Goal: Task Accomplishment & Management: Manage account settings

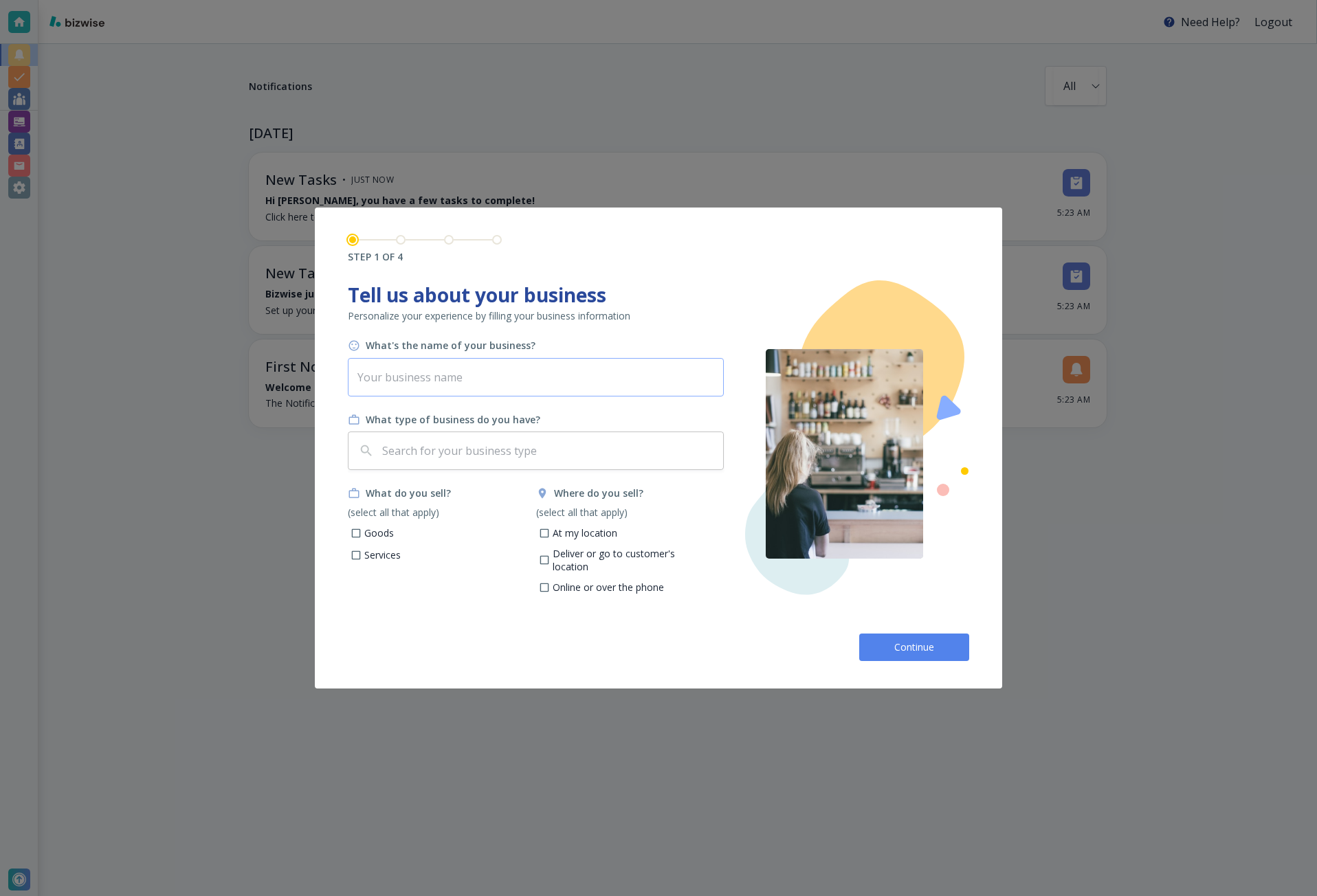
click at [418, 384] on input "text" at bounding box center [535, 377] width 376 height 39
paste input "Indy Real Estate"
type input "Indy Real Estate"
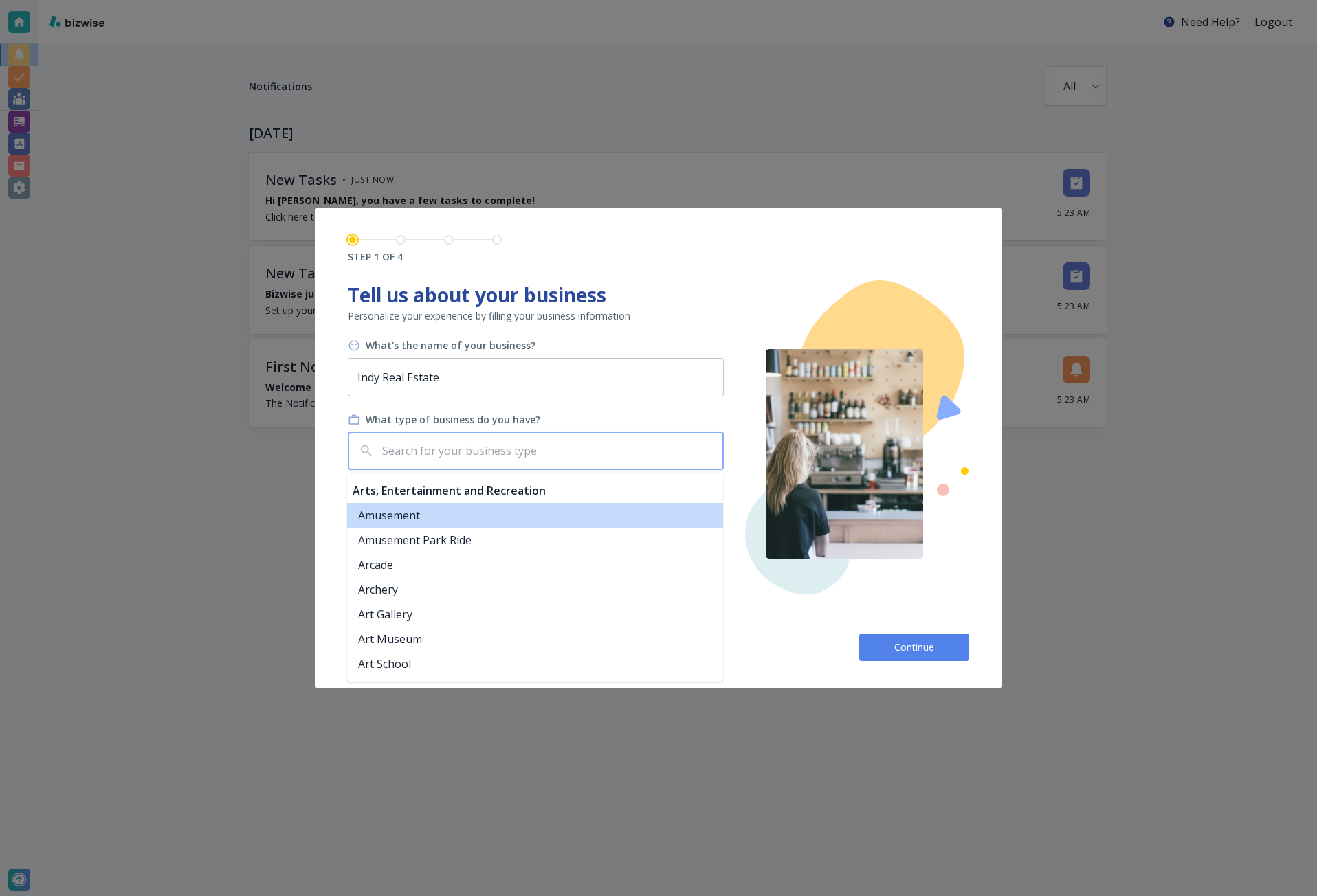
click at [418, 444] on input "text" at bounding box center [549, 451] width 339 height 26
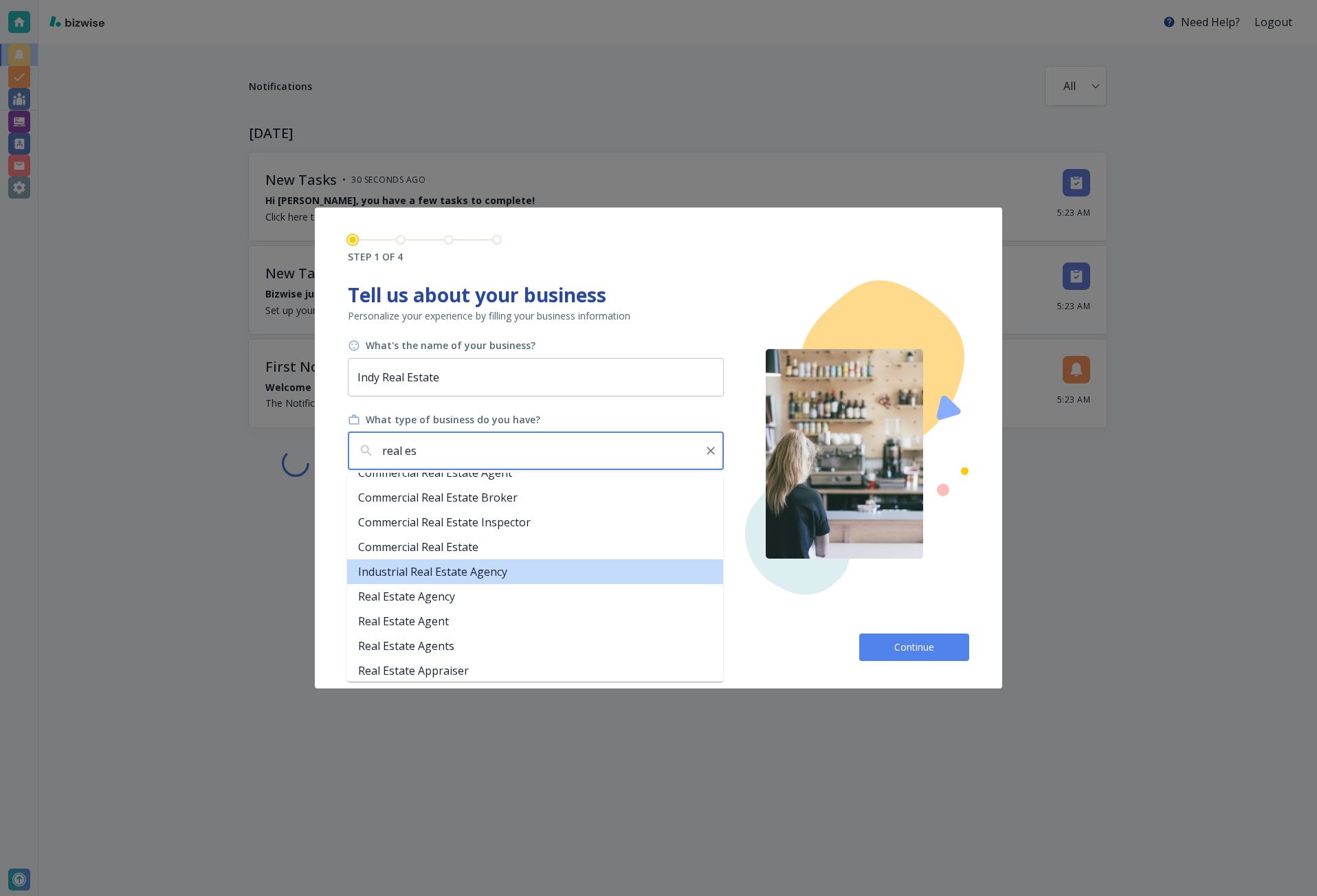
scroll to position [68, 0]
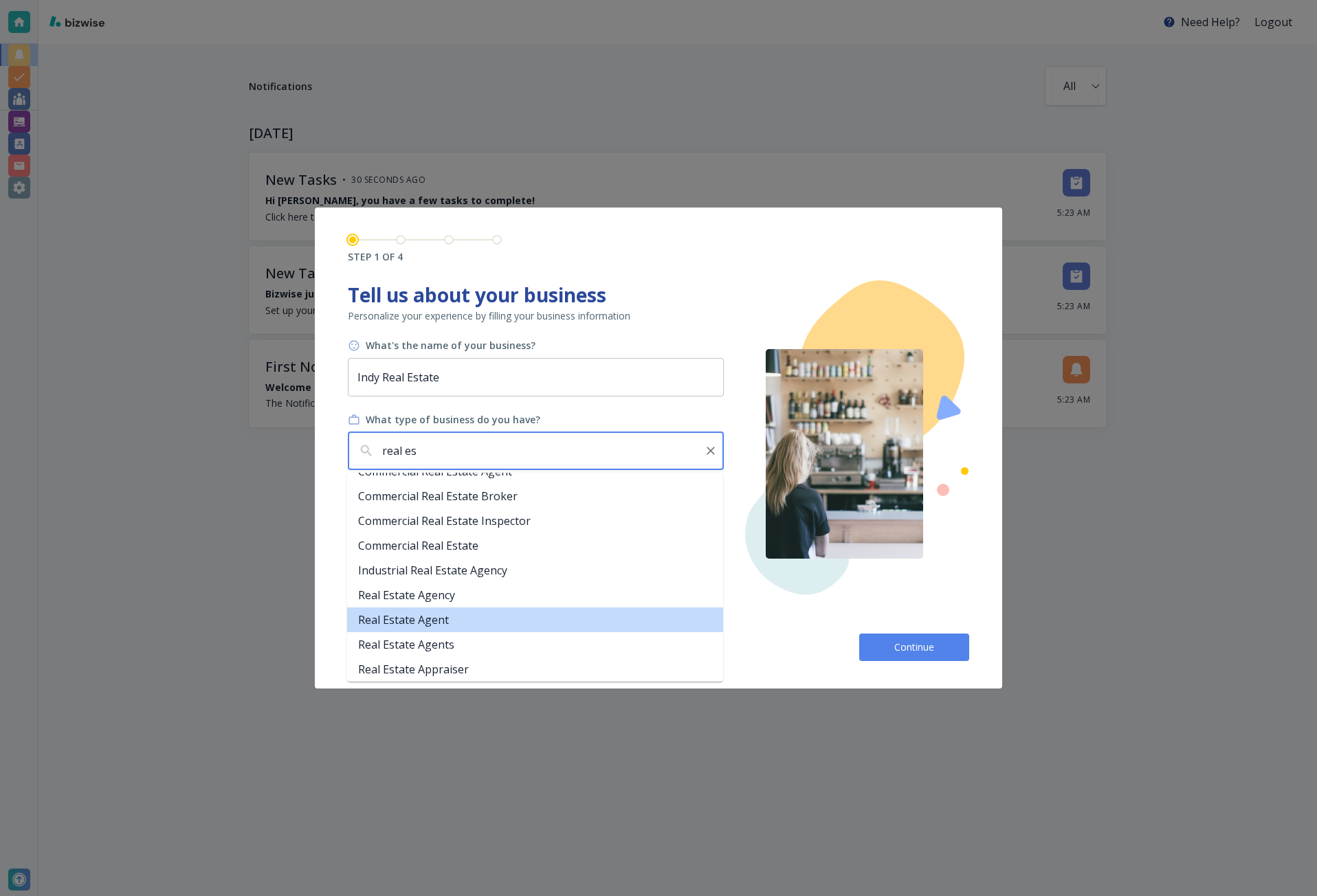
click at [497, 626] on li "Real Estate Agent" at bounding box center [535, 620] width 376 height 25
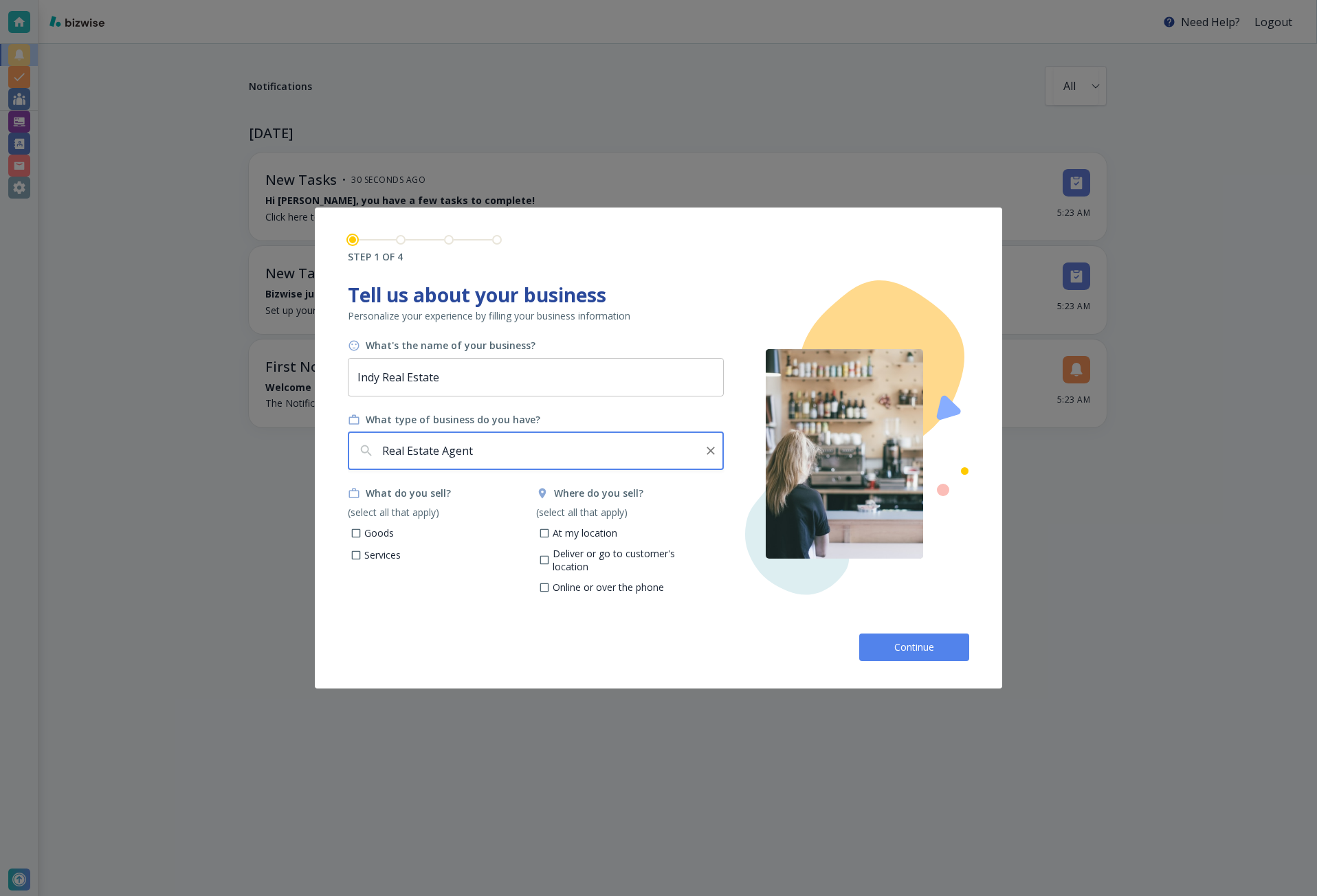
type input "Real Estate Agent"
click at [381, 561] on p "Services" at bounding box center [382, 555] width 36 height 14
click at [362, 561] on input "Services" at bounding box center [357, 557] width 12 height 12
checkbox input "true"
click at [582, 539] on p "At my location" at bounding box center [585, 533] width 64 height 14
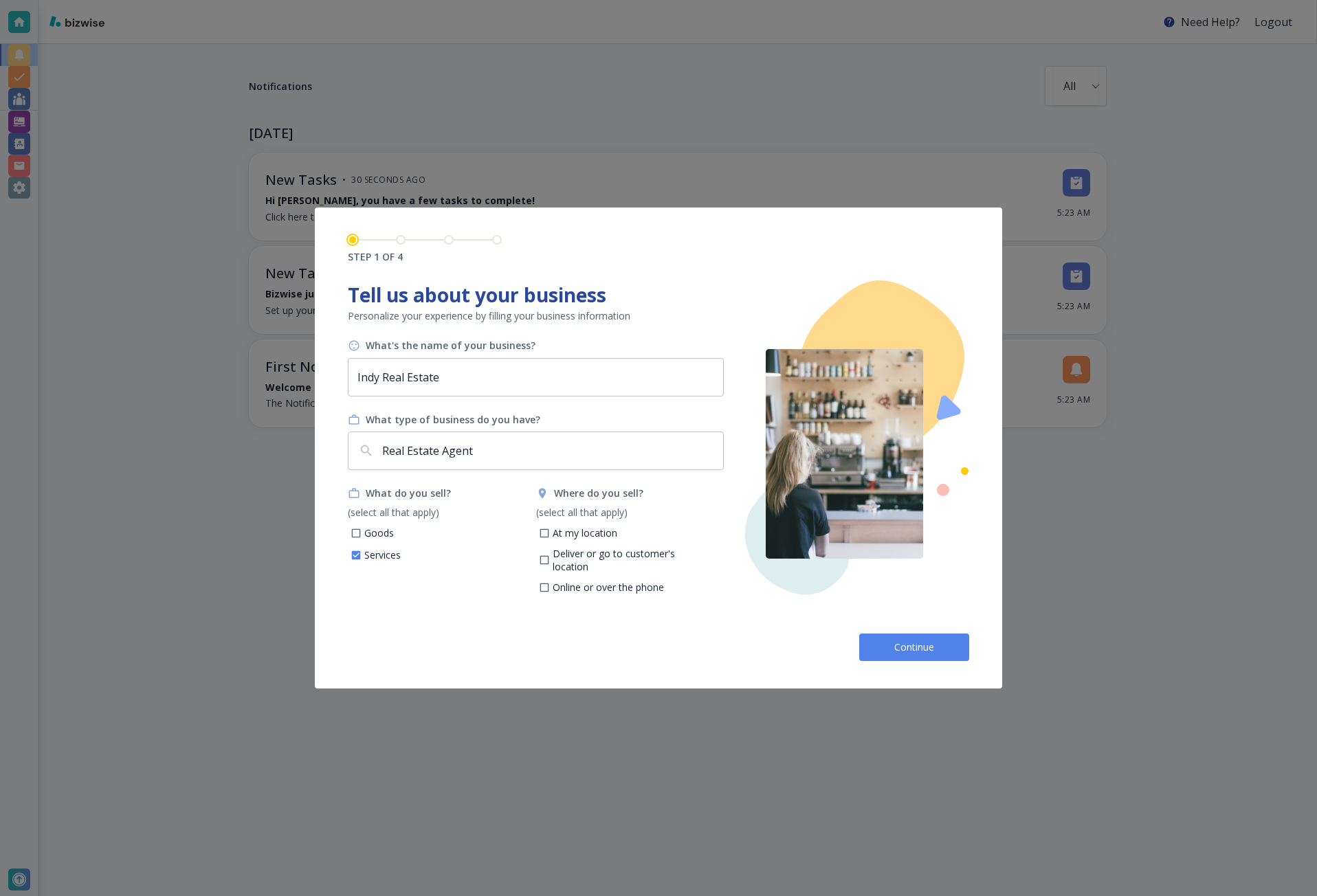
click at [550, 539] on input "At my location" at bounding box center [544, 535] width 12 height 12
checkbox input "true"
click at [581, 567] on div "Where do you sell? (select all that apply) At my location Deliver or go to cust…" at bounding box center [630, 544] width 189 height 114
click at [584, 581] on p "Online or over the phone" at bounding box center [608, 587] width 111 height 14
click at [550, 583] on input "Online or over the phone" at bounding box center [544, 589] width 12 height 12
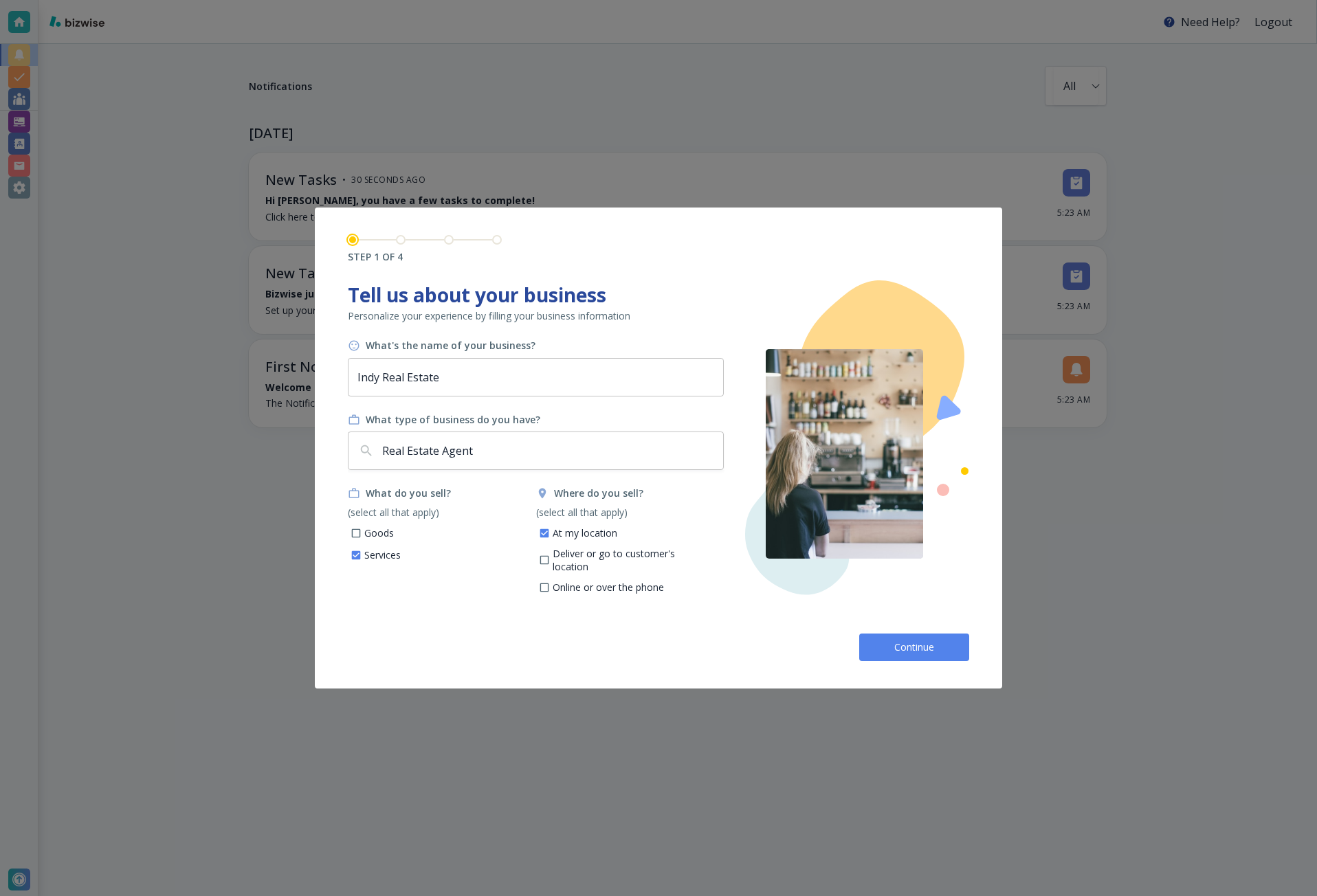
checkbox input "true"
click at [586, 554] on p "Deliver or go to customer's location" at bounding box center [633, 560] width 161 height 27
click at [550, 557] on input "Deliver or go to customer's location" at bounding box center [544, 562] width 12 height 12
checkbox input "true"
click at [880, 646] on button "Continue" at bounding box center [914, 646] width 110 height 27
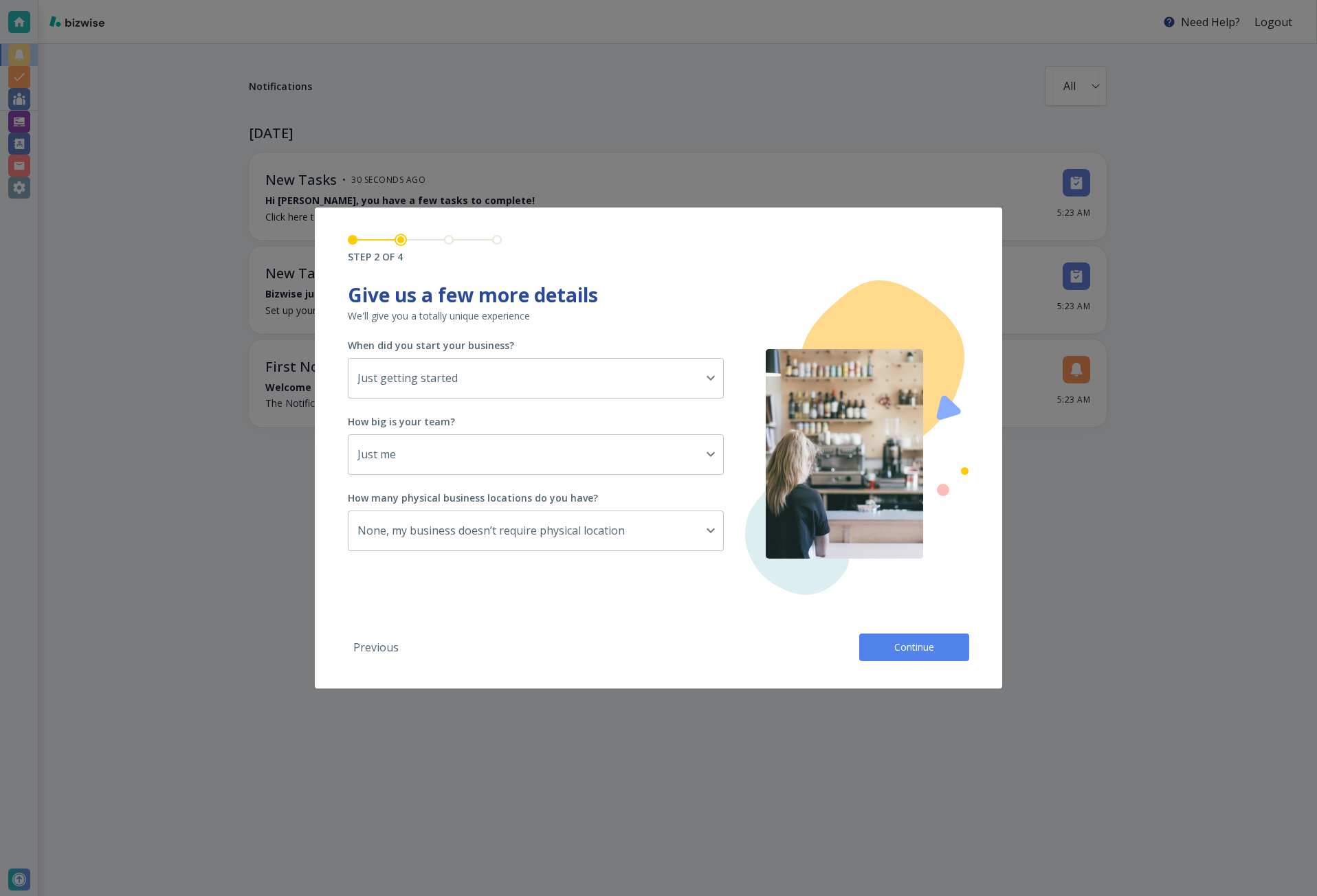
click at [907, 661] on div "STEP 2 OF 4 Tell us about your business Personalize your experience by filling …" at bounding box center [658, 448] width 687 height 481
click at [905, 650] on span "Continue" at bounding box center [913, 647] width 44 height 14
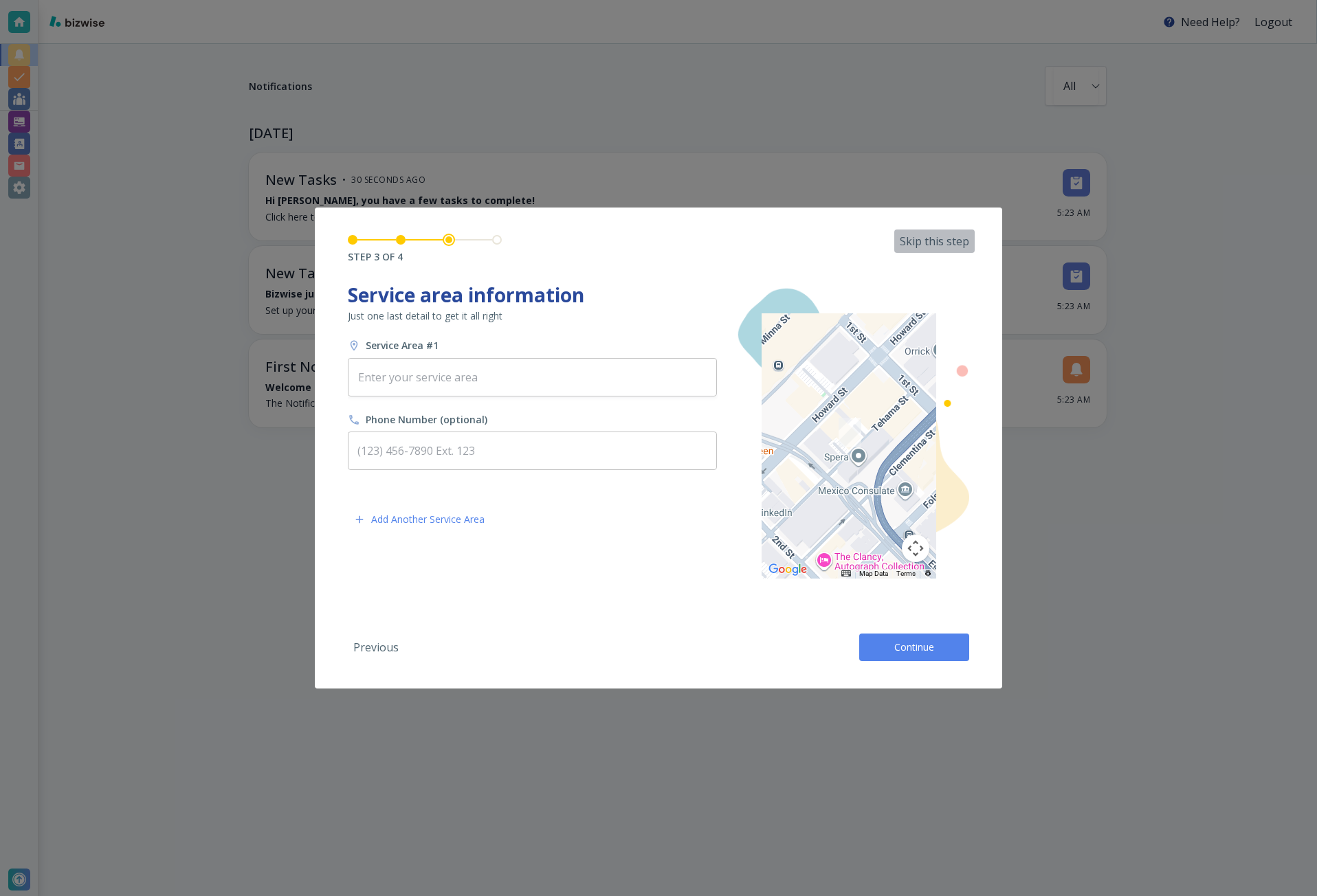
click at [951, 240] on p "Skip this step" at bounding box center [934, 241] width 69 height 15
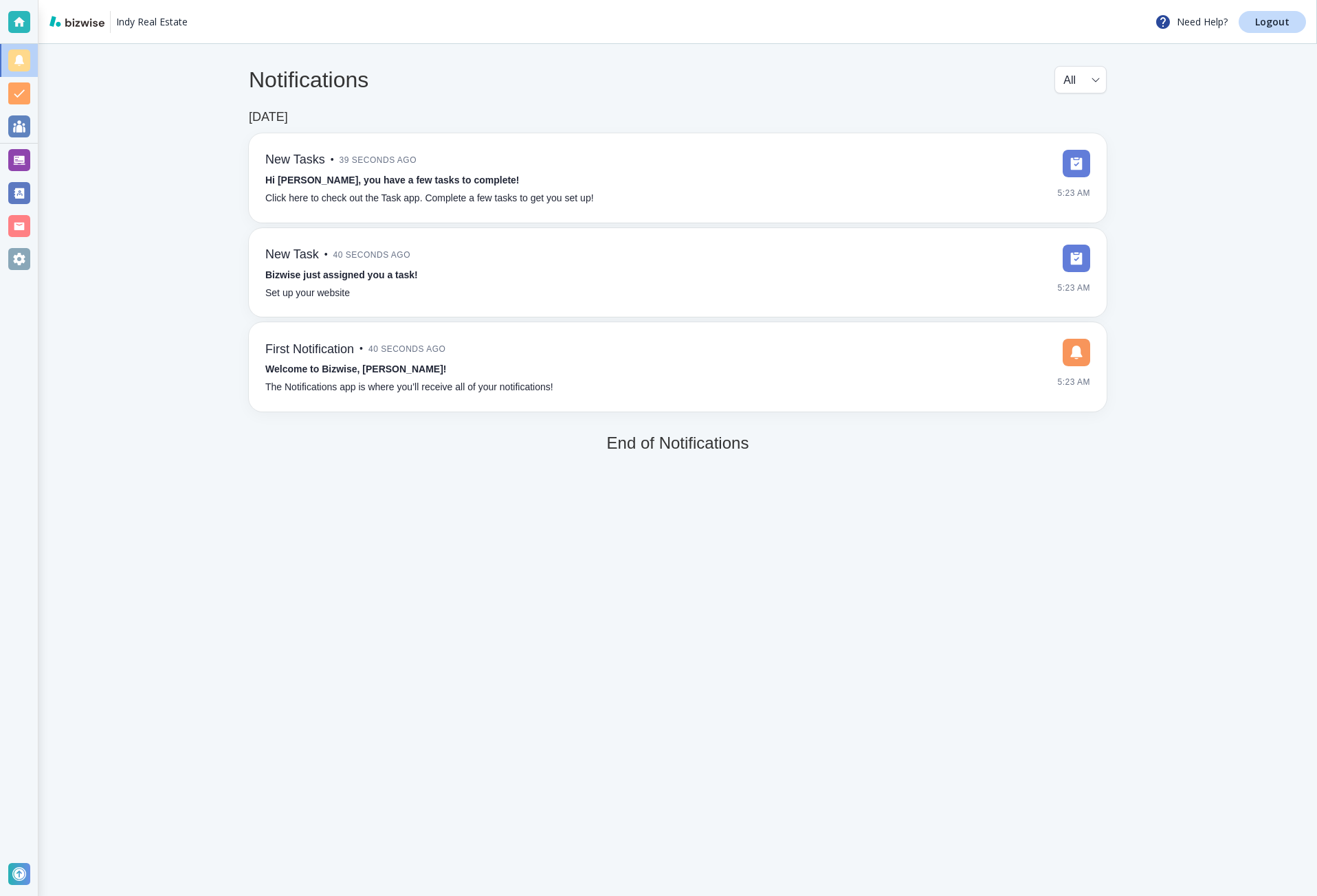
click at [25, 156] on div at bounding box center [19, 160] width 22 height 22
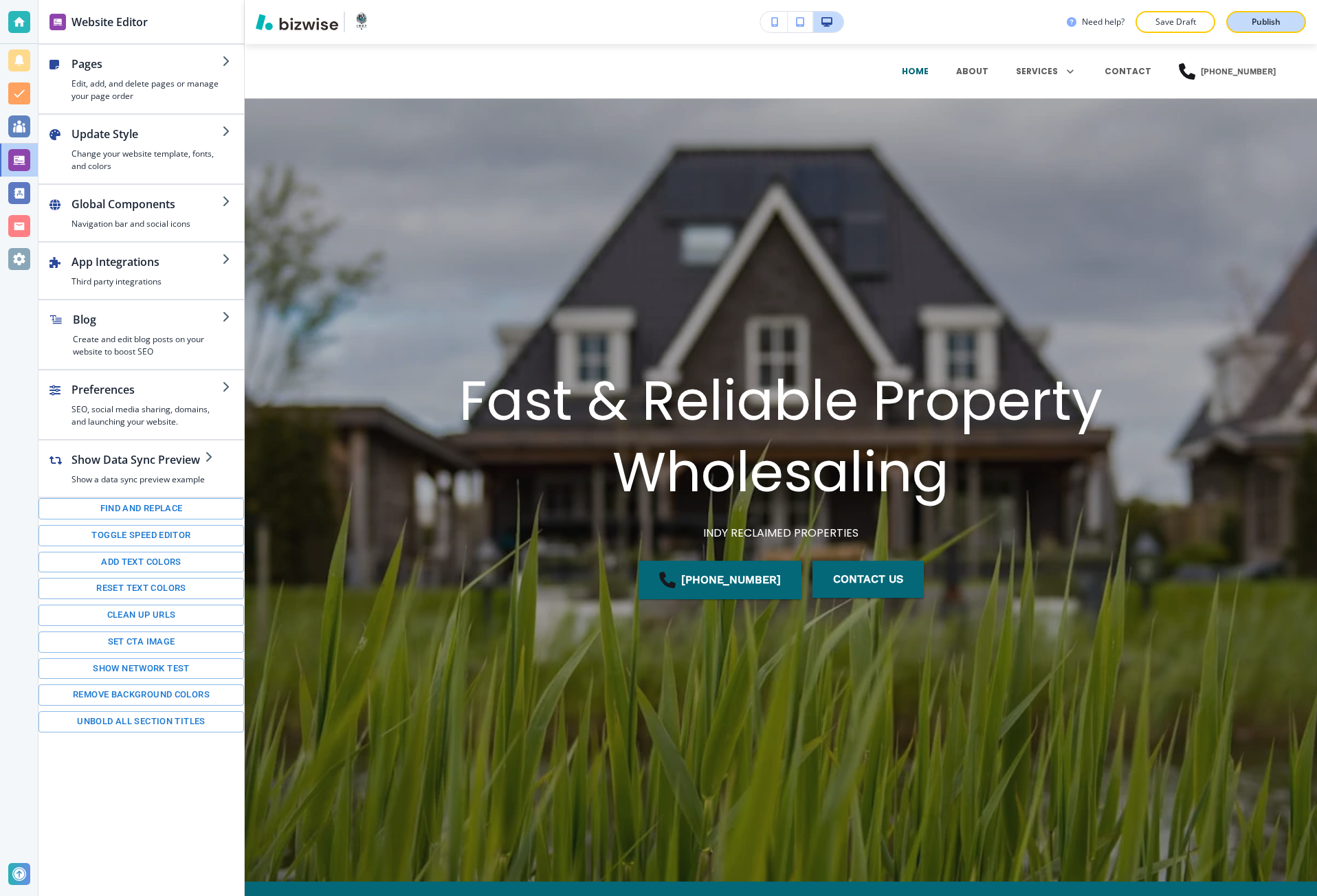
click at [1249, 27] on div "Publish" at bounding box center [1265, 21] width 44 height 12
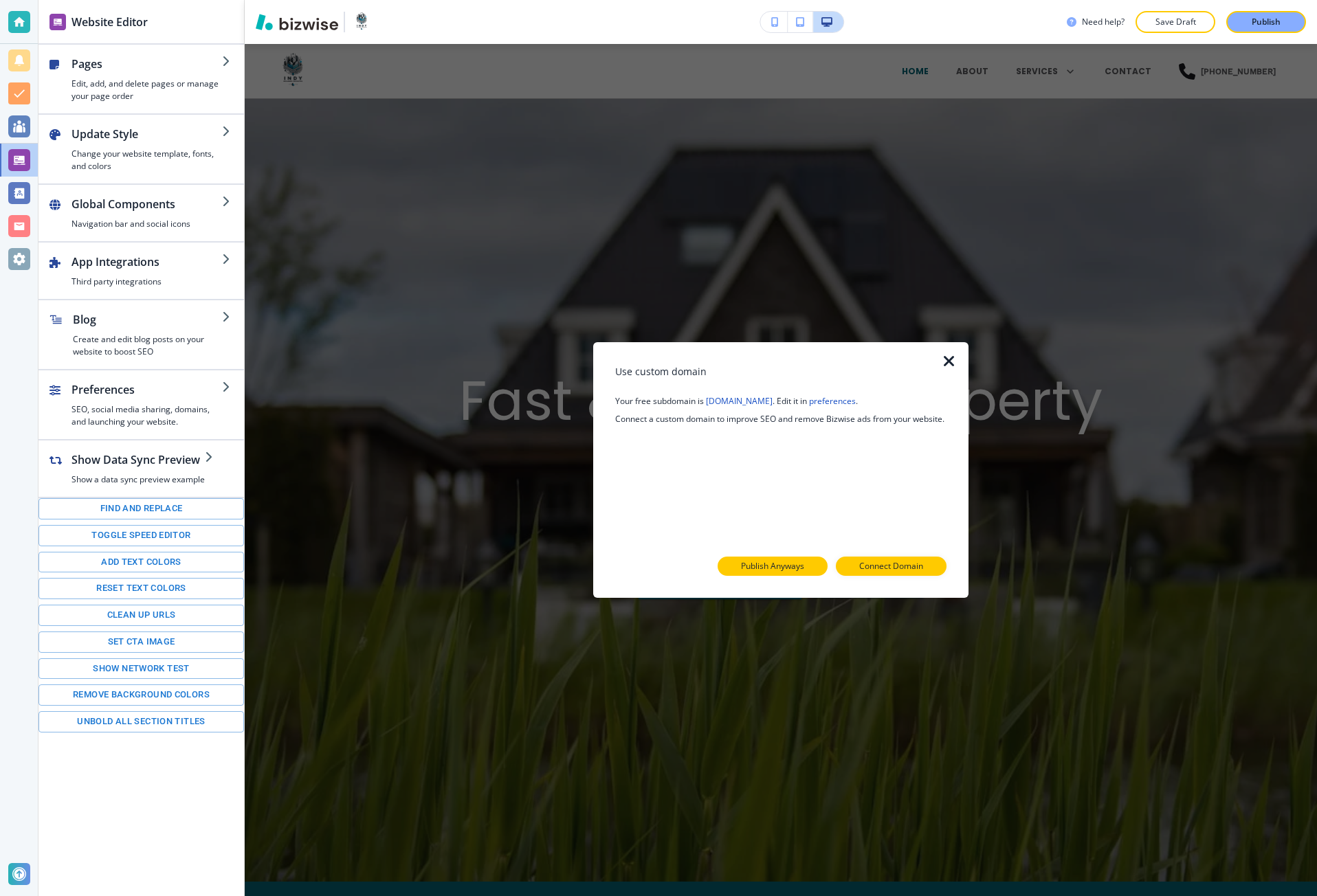
click at [804, 563] on button "Publish Anyways" at bounding box center [773, 566] width 110 height 19
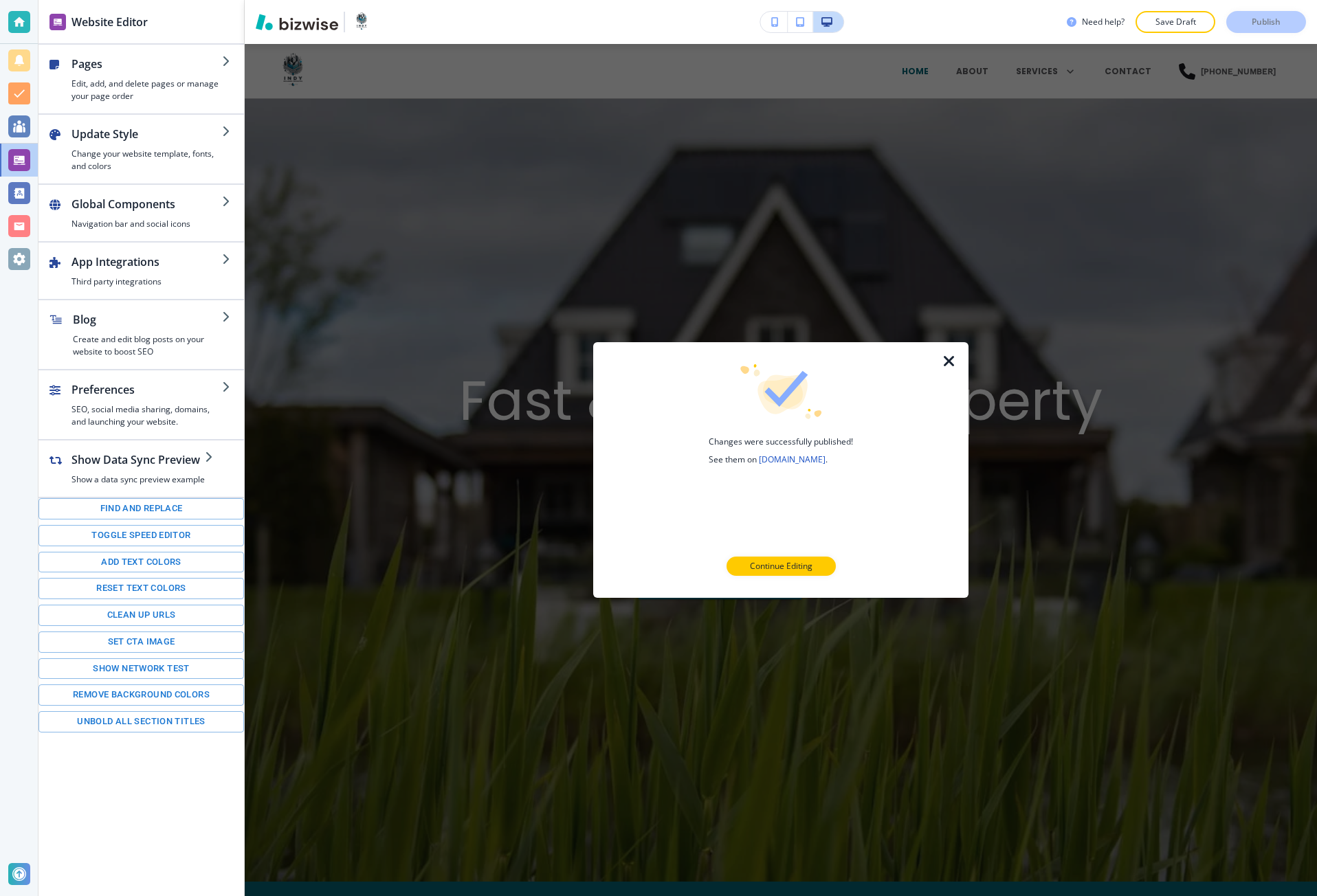
click at [957, 352] on div at bounding box center [957, 470] width 22 height 255
click at [950, 362] on icon "button" at bounding box center [949, 362] width 16 height 16
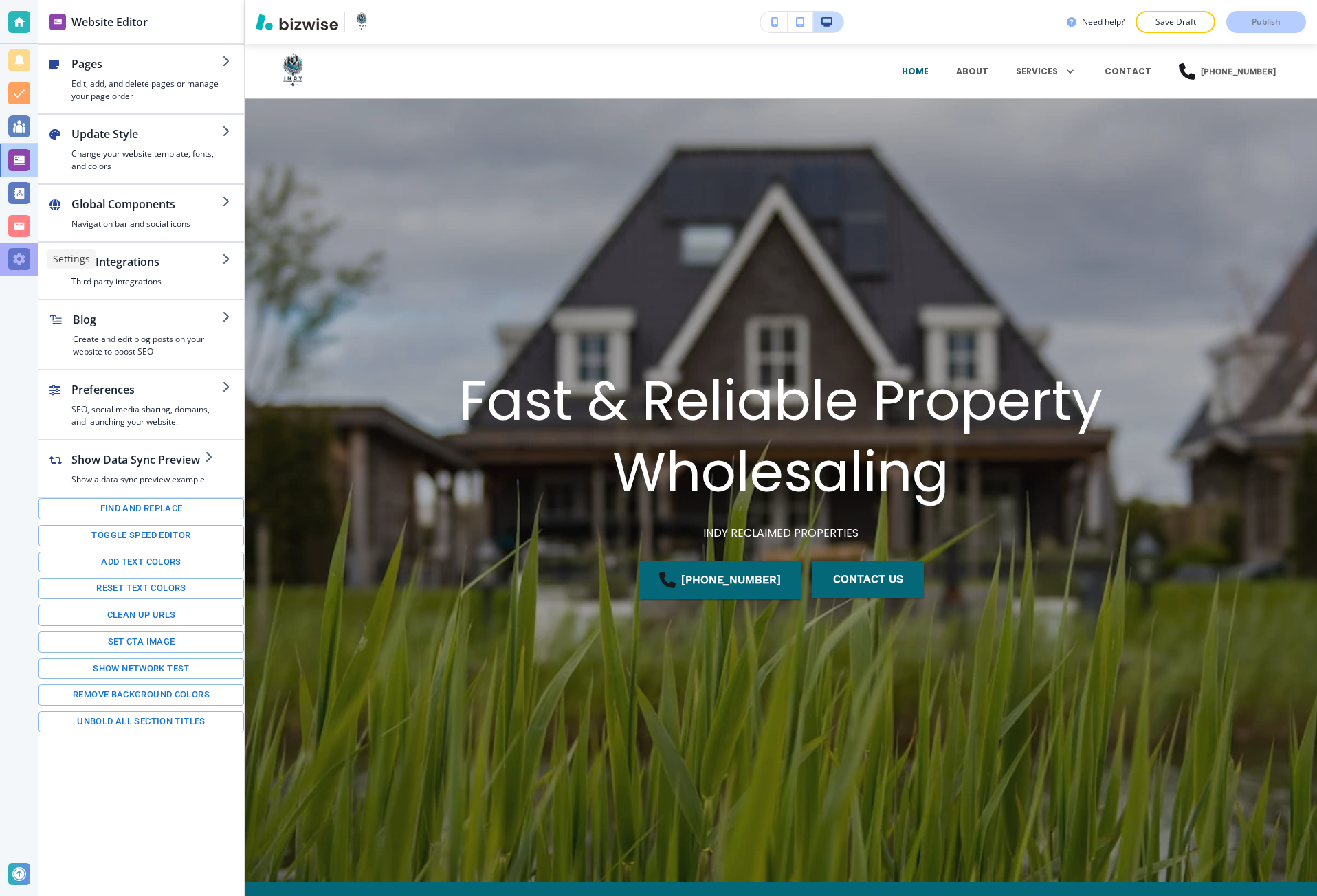
click at [25, 251] on div at bounding box center [19, 259] width 22 height 22
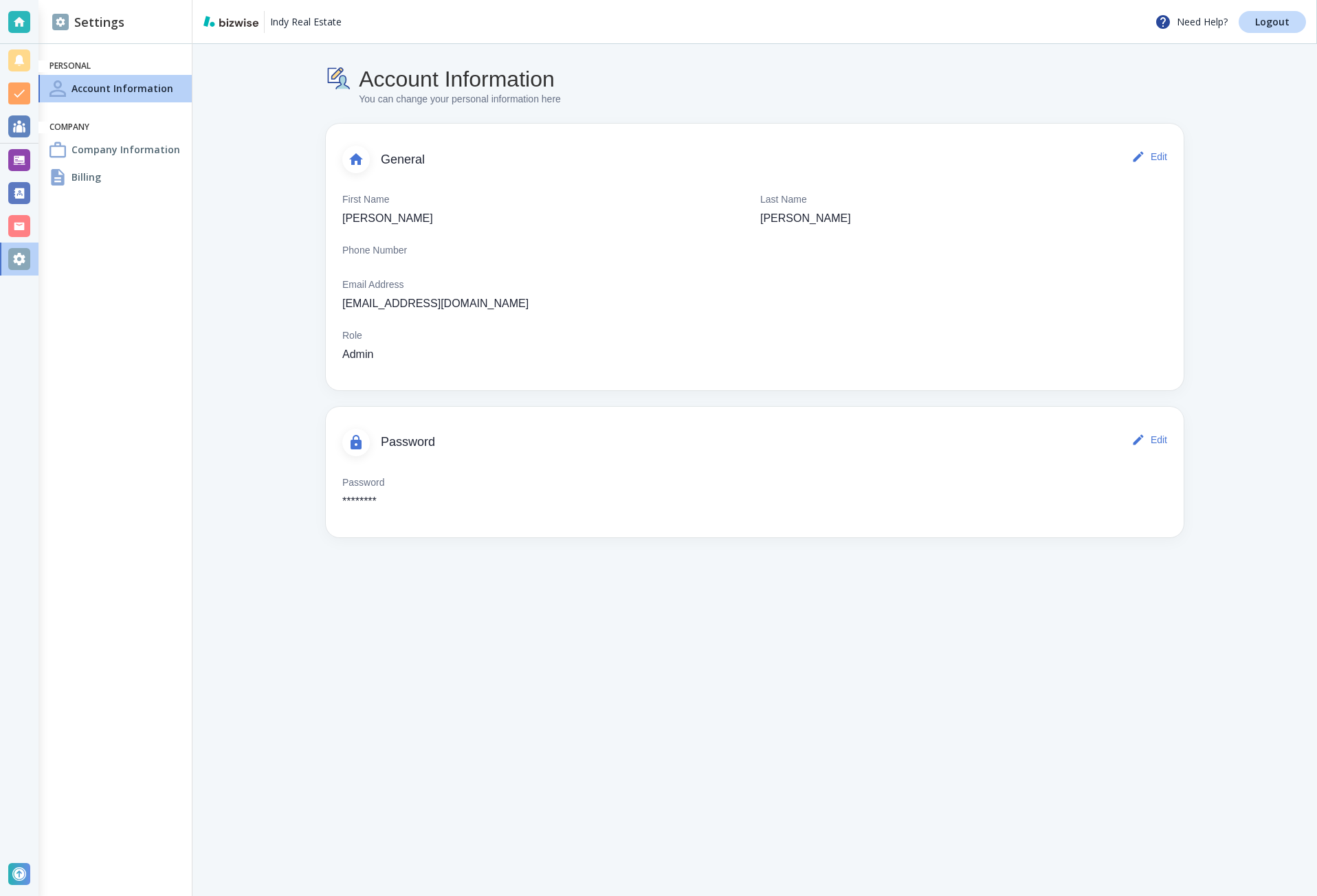
click at [104, 184] on div "Billing" at bounding box center [115, 177] width 153 height 27
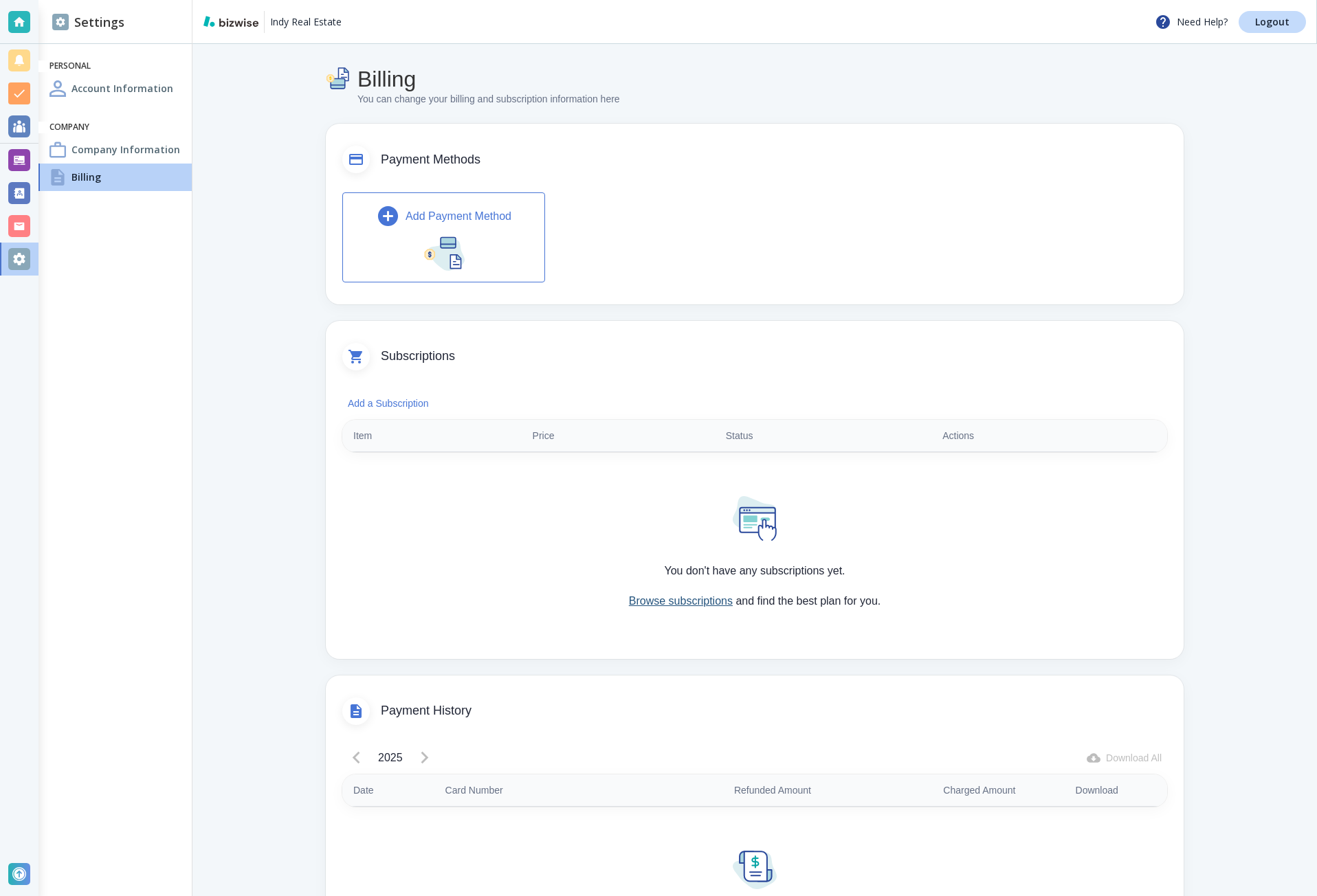
click at [664, 596] on link "Browse subscriptions" at bounding box center [681, 601] width 104 height 12
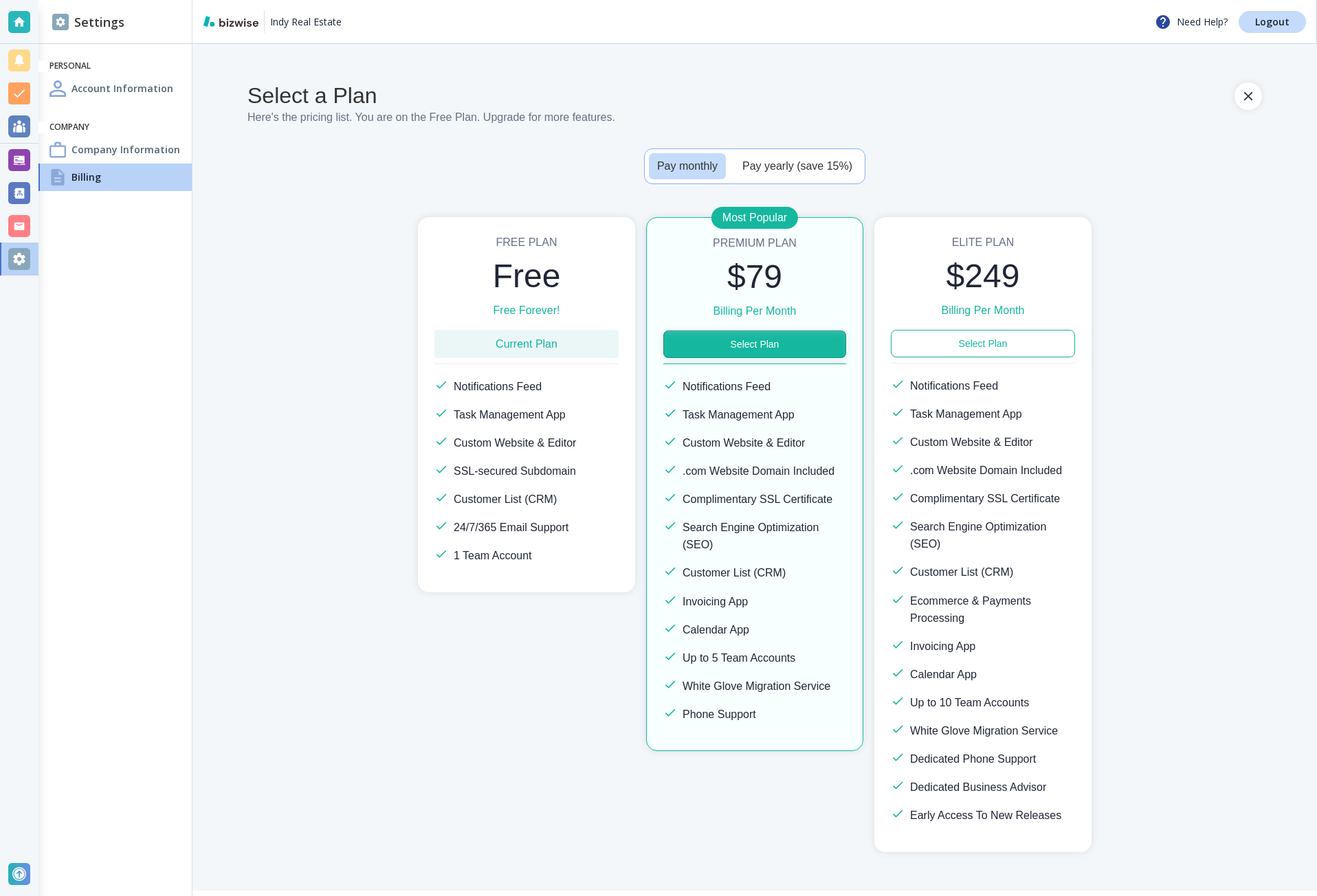
click at [745, 345] on button "Select Plan" at bounding box center [754, 343] width 183 height 27
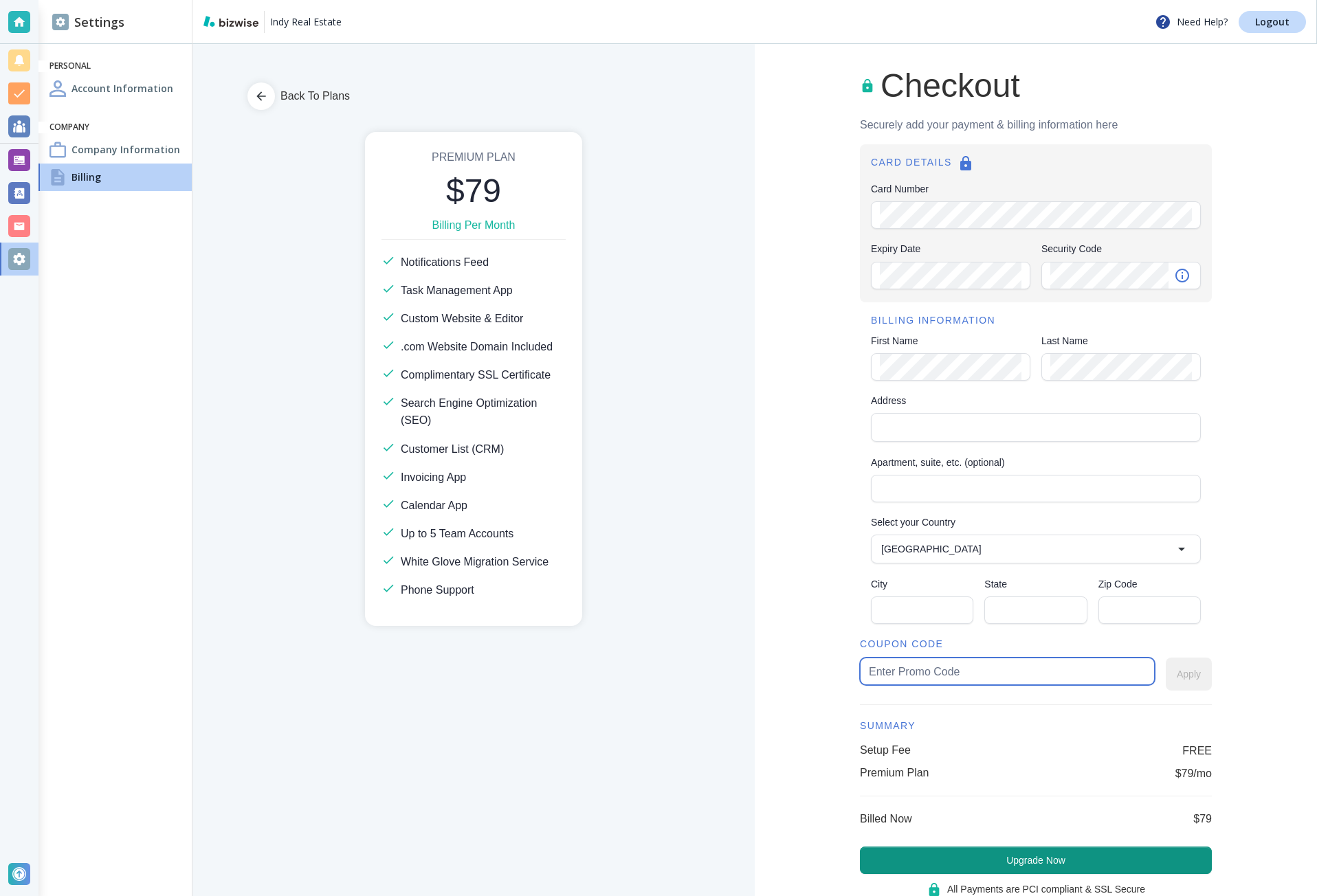
click at [950, 678] on input "text" at bounding box center [1007, 671] width 277 height 26
type input "indy40"
click at [1177, 679] on button "Apply" at bounding box center [1189, 674] width 46 height 33
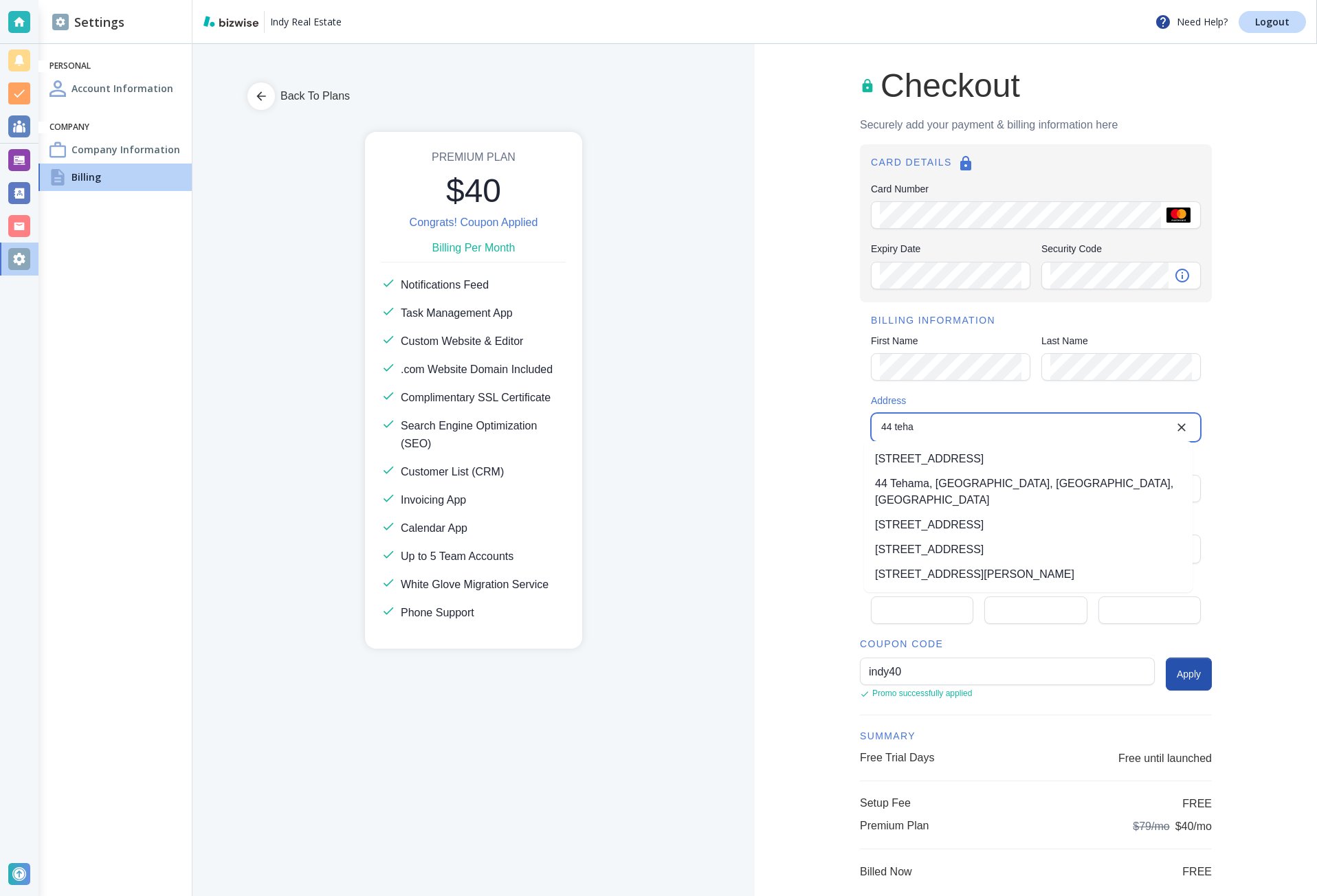
click at [965, 463] on li "[STREET_ADDRESS]" at bounding box center [1028, 459] width 329 height 25
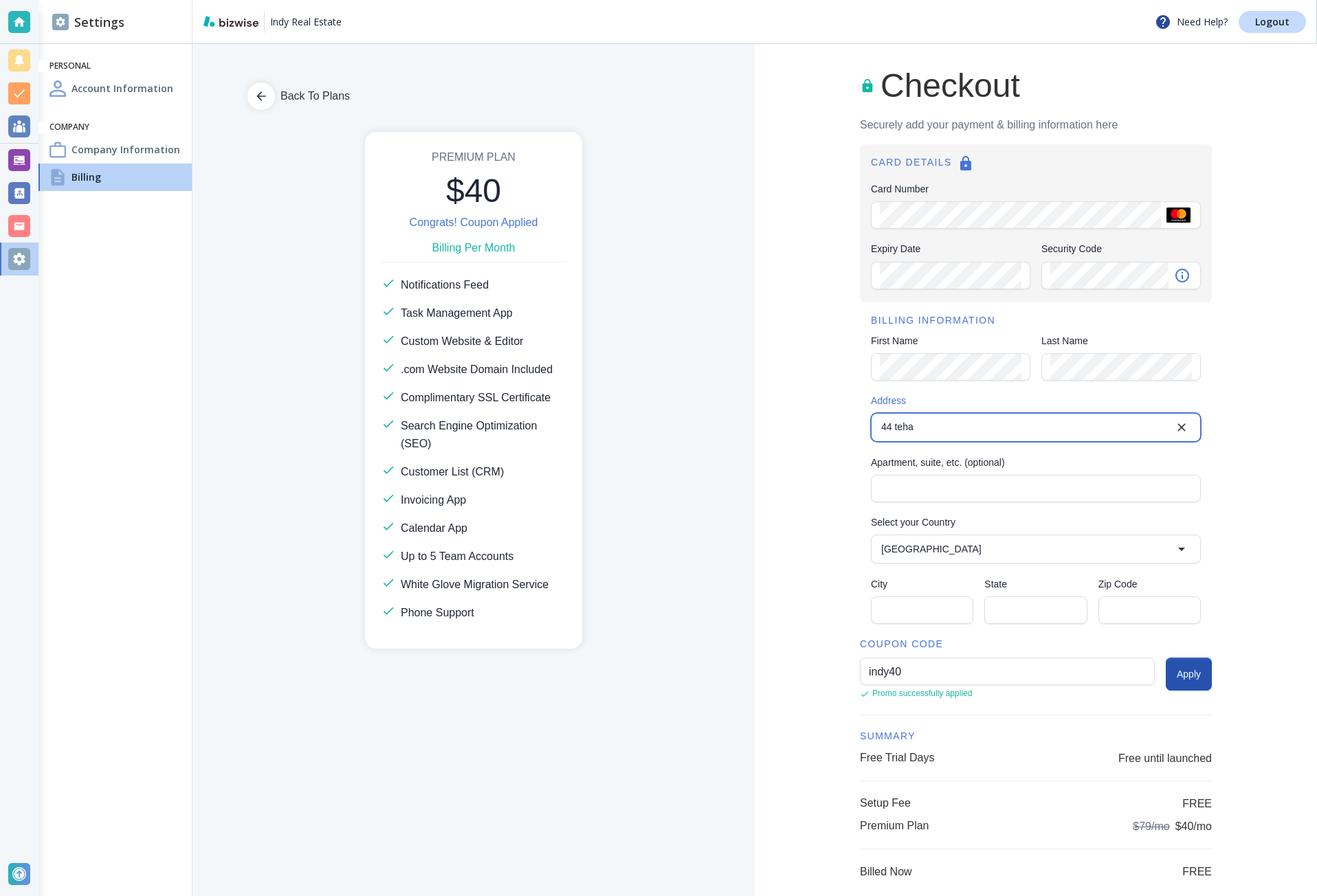
type input "[STREET_ADDRESS]"
type input "[GEOGRAPHIC_DATA]"
type input "CA"
type input "94105"
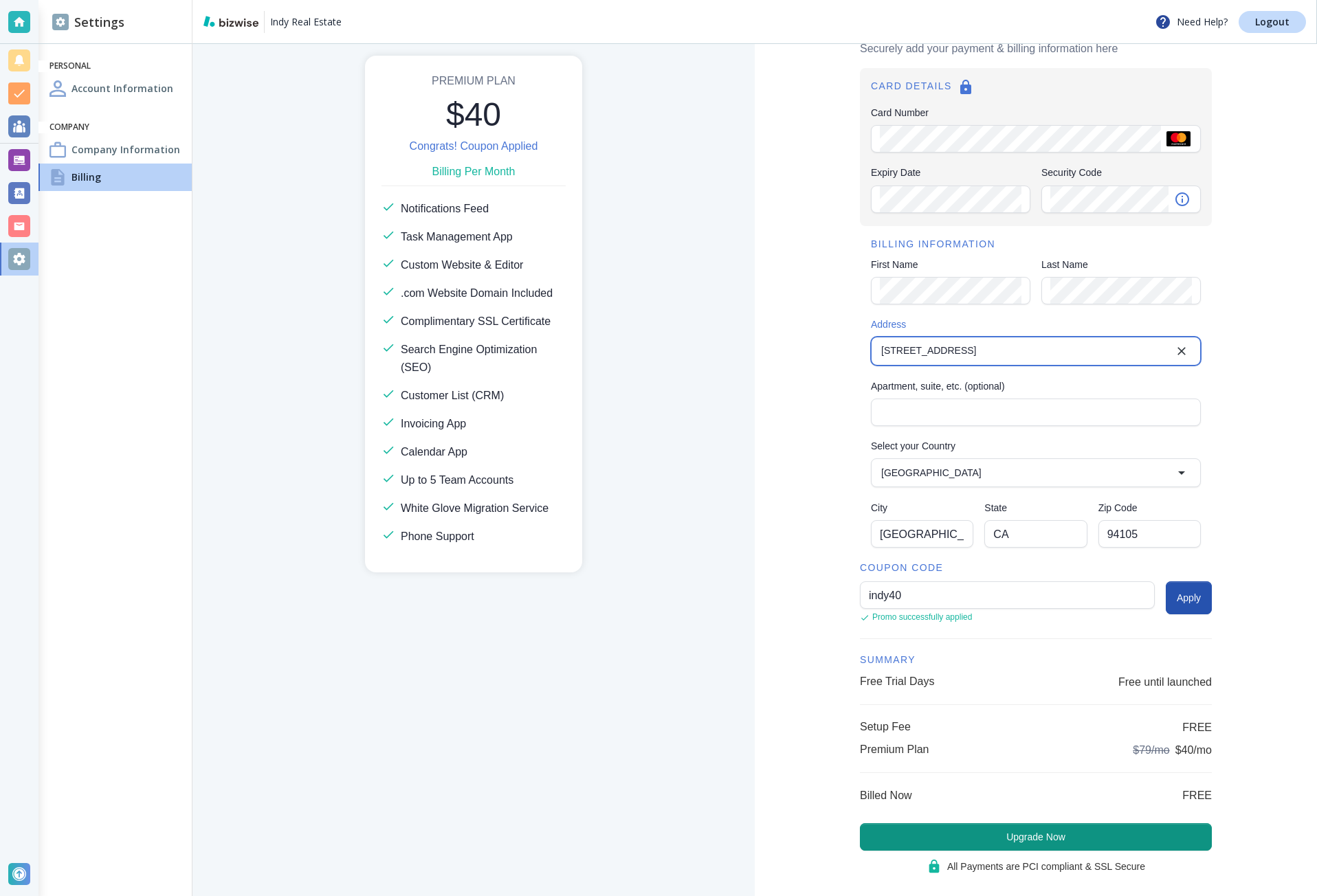
scroll to position [97, 0]
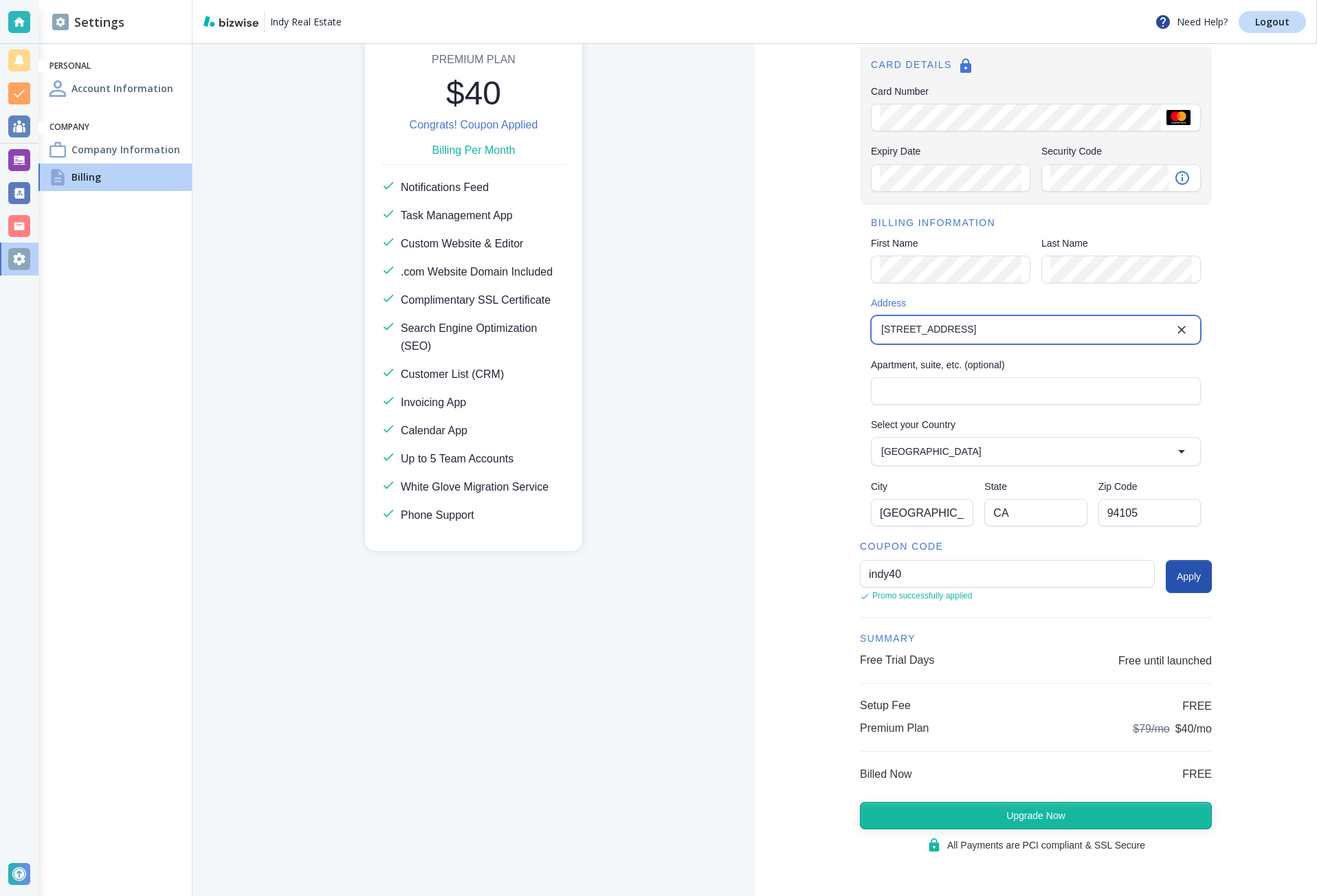
type input "[STREET_ADDRESS]"
click at [1051, 812] on button "Upgrade Now" at bounding box center [1035, 815] width 352 height 27
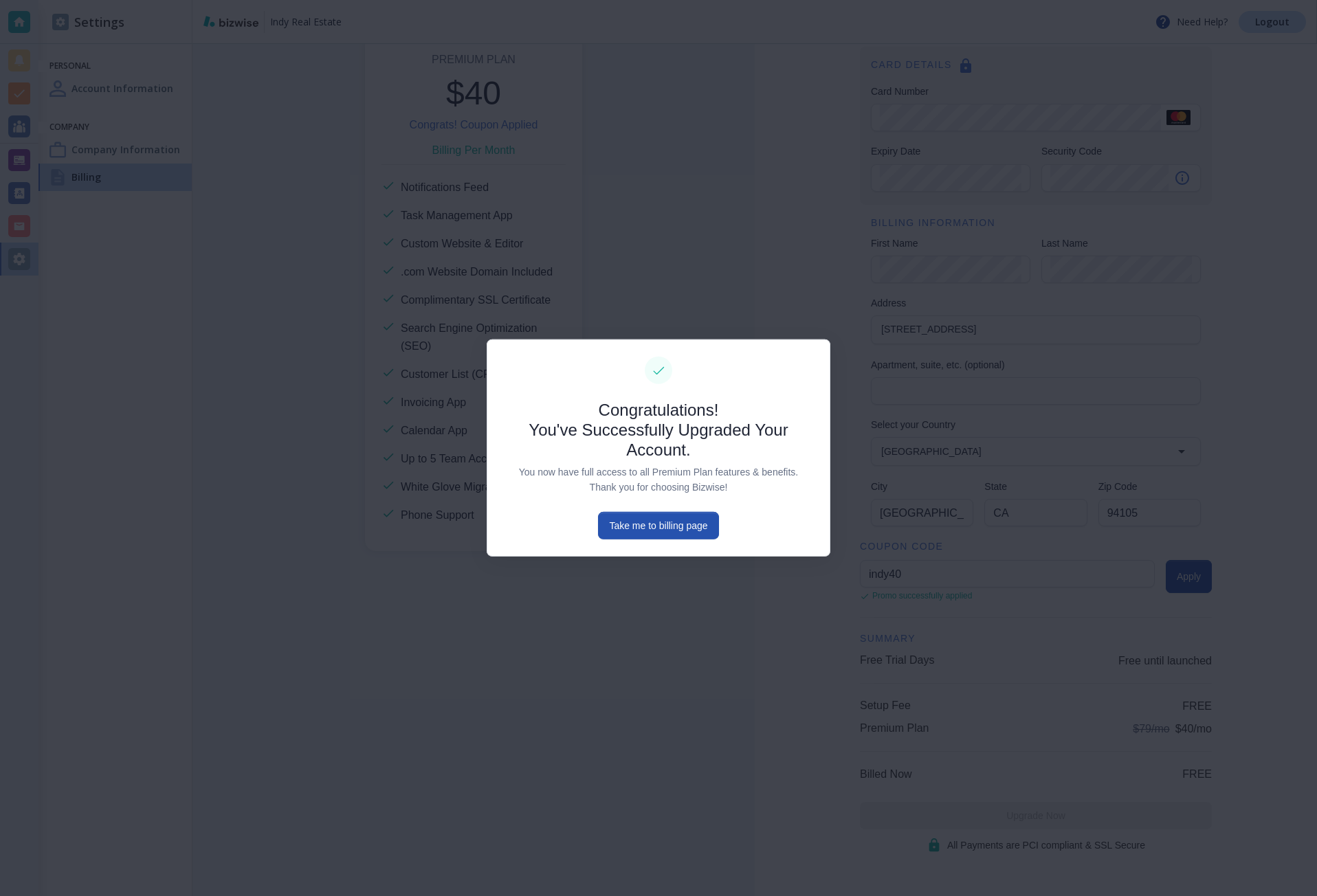
click at [357, 763] on div at bounding box center [658, 448] width 1317 height 896
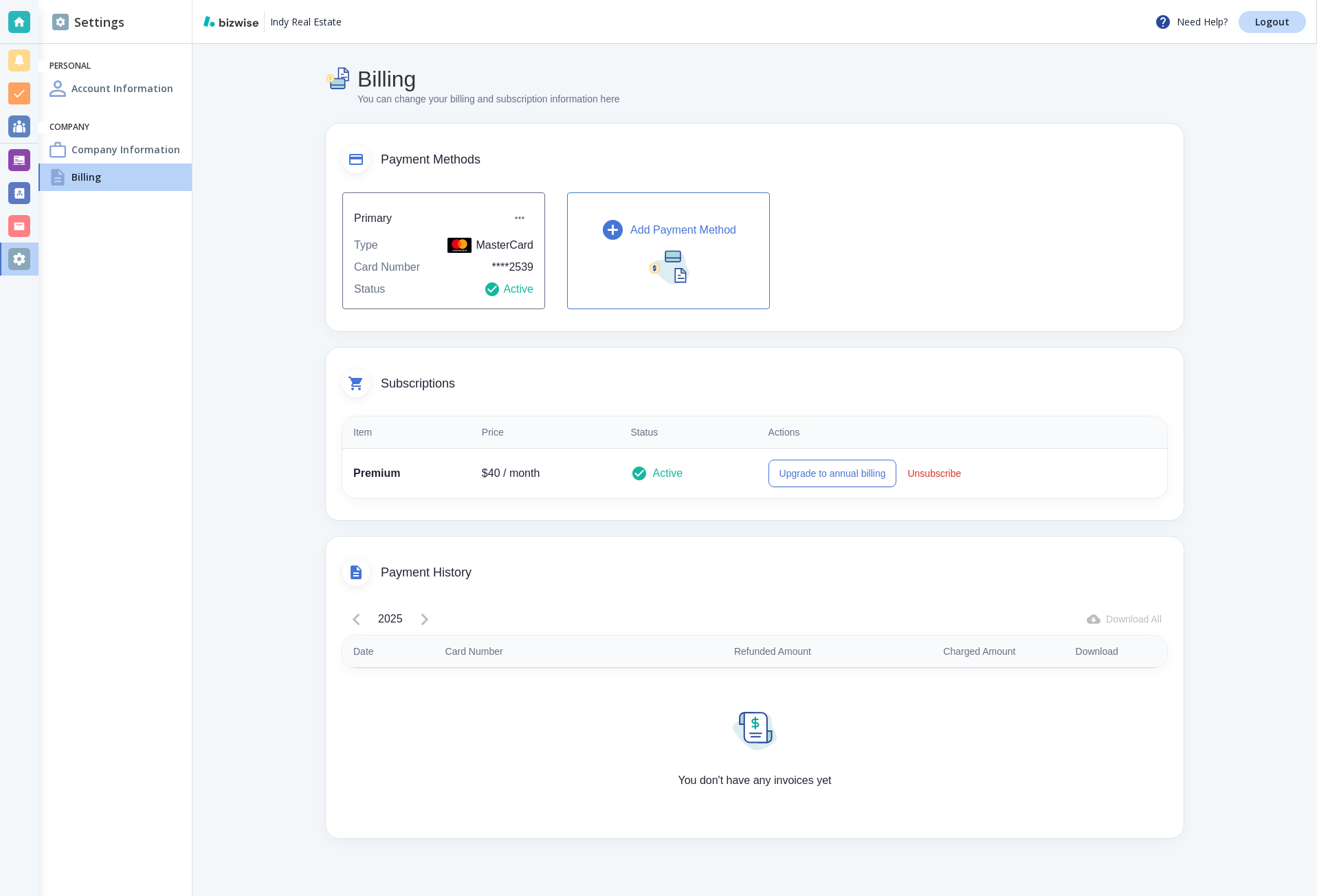
click at [133, 148] on h4 "Company Information" at bounding box center [126, 150] width 109 height 15
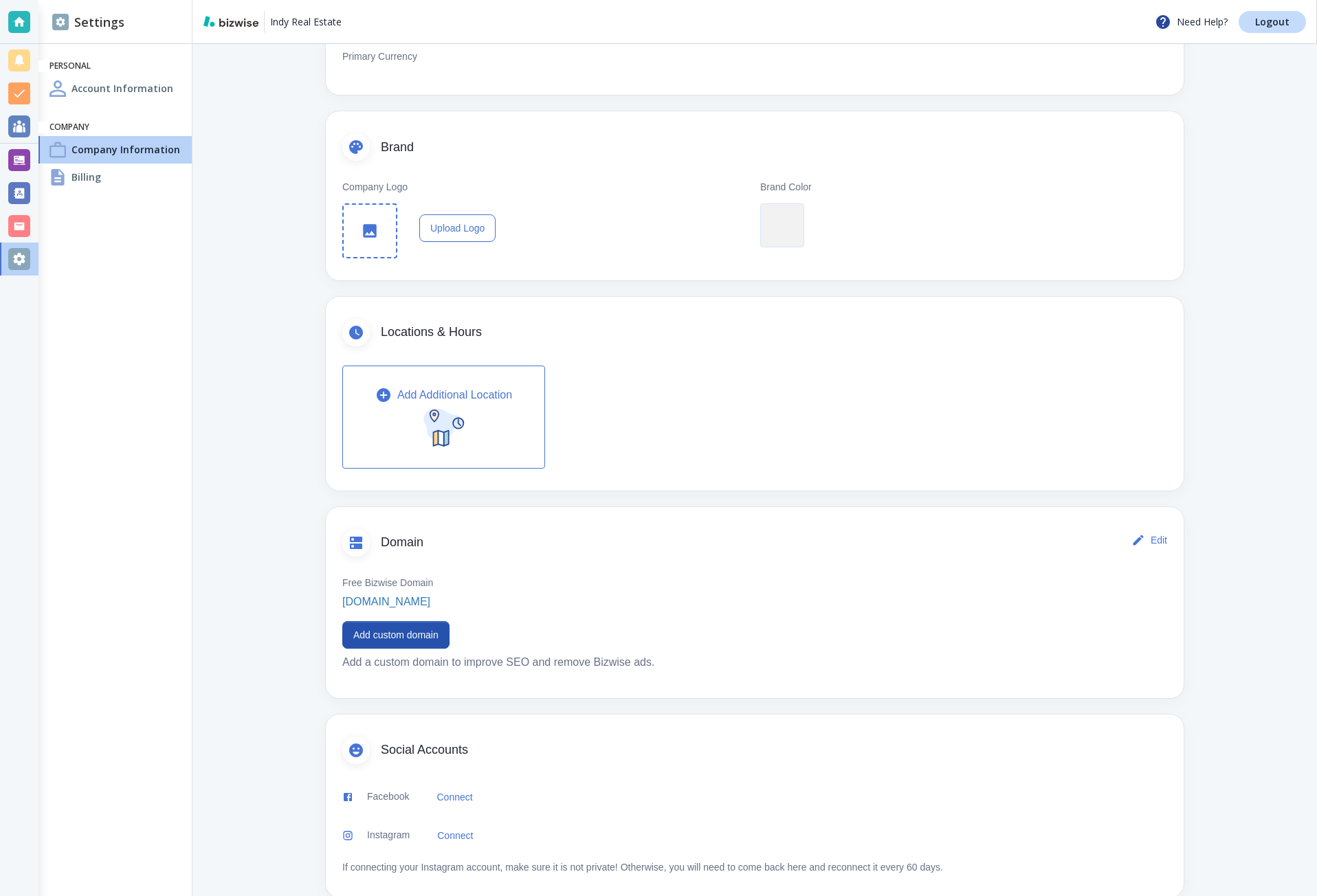
scroll to position [217, 0]
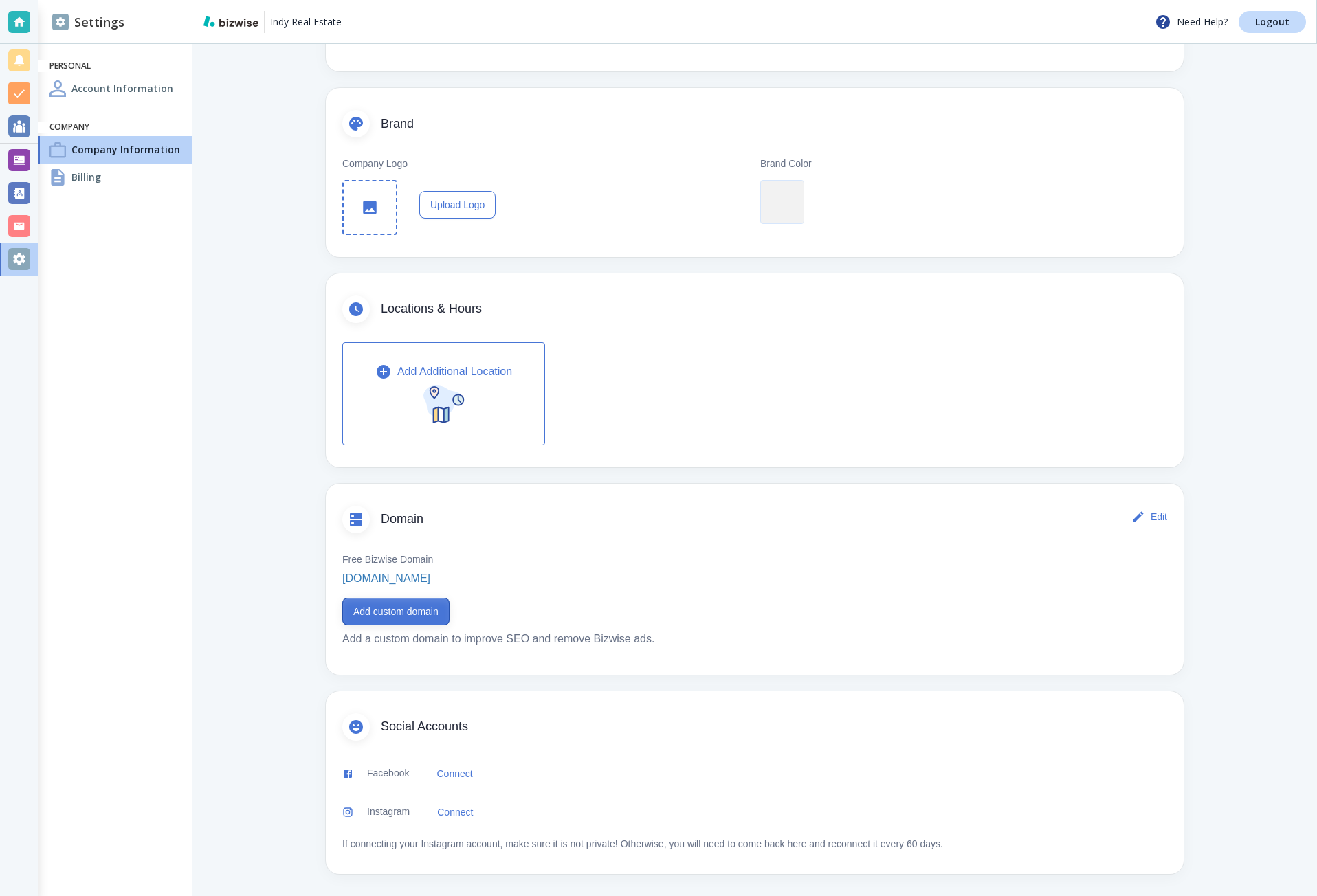
click at [425, 613] on button "Add custom domain" at bounding box center [396, 611] width 107 height 27
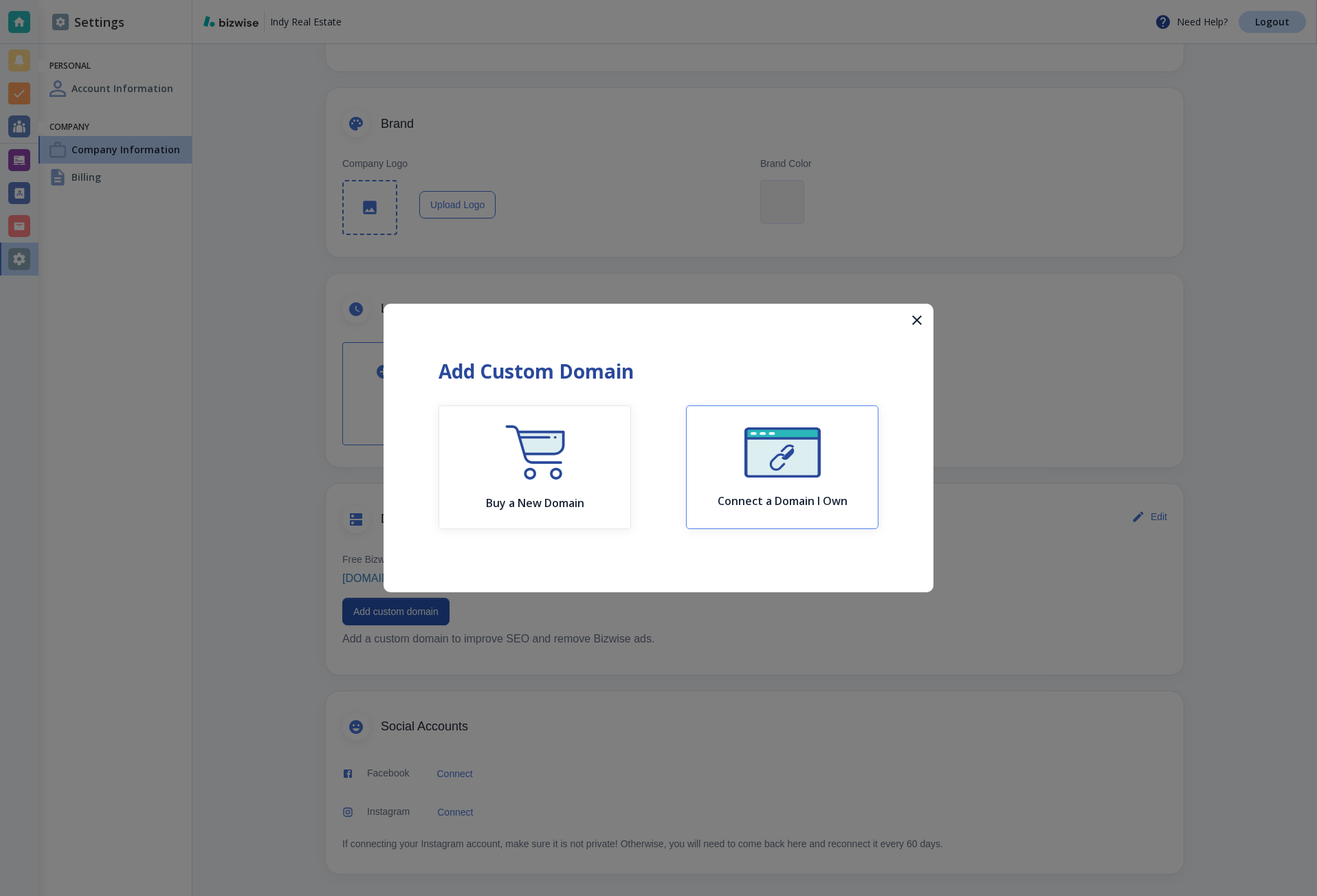
click at [736, 463] on div "Connect a Domain I Own" at bounding box center [782, 468] width 130 height 81
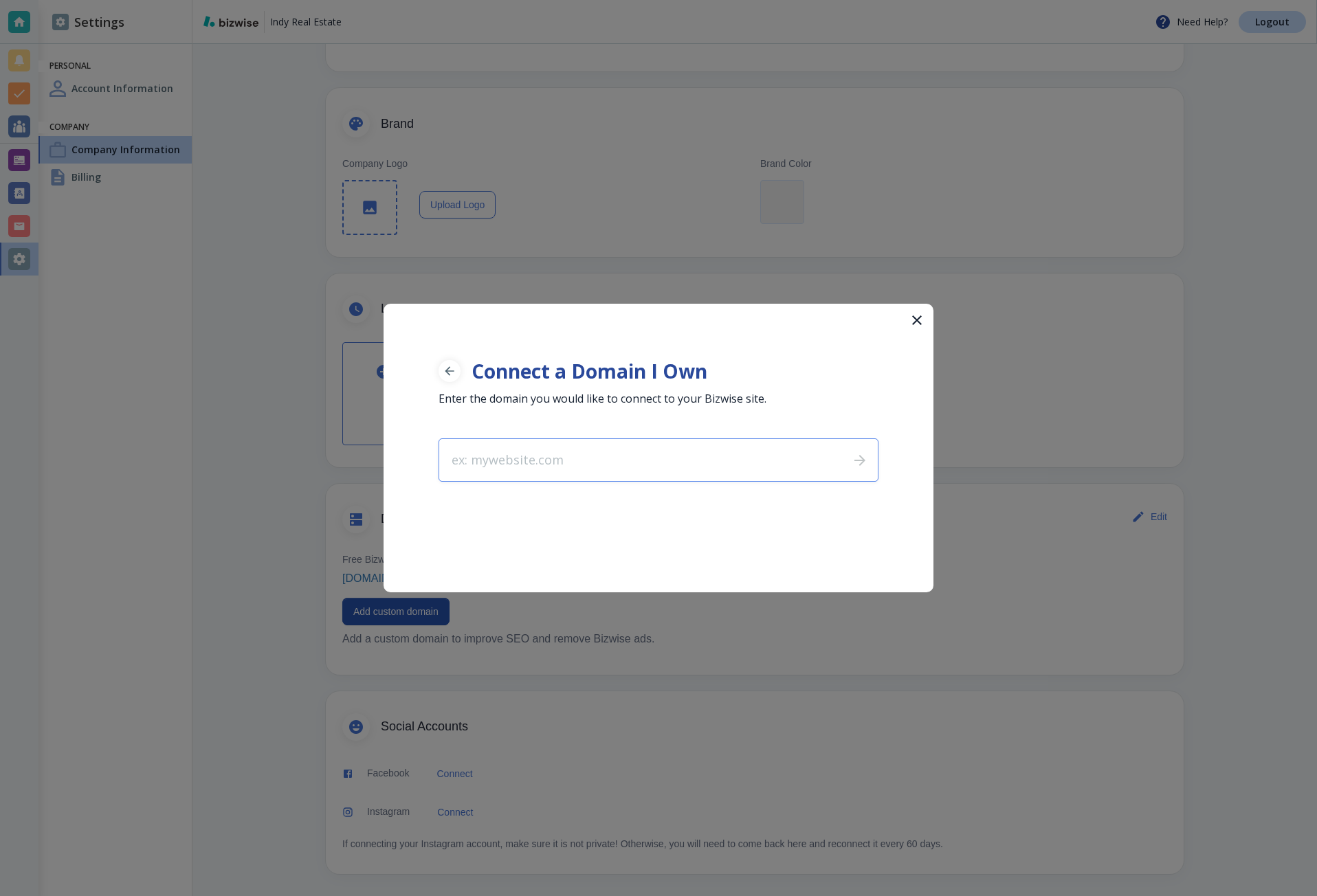
click at [676, 455] on input "text" at bounding box center [638, 460] width 399 height 42
type input "[DOMAIN_NAME]"
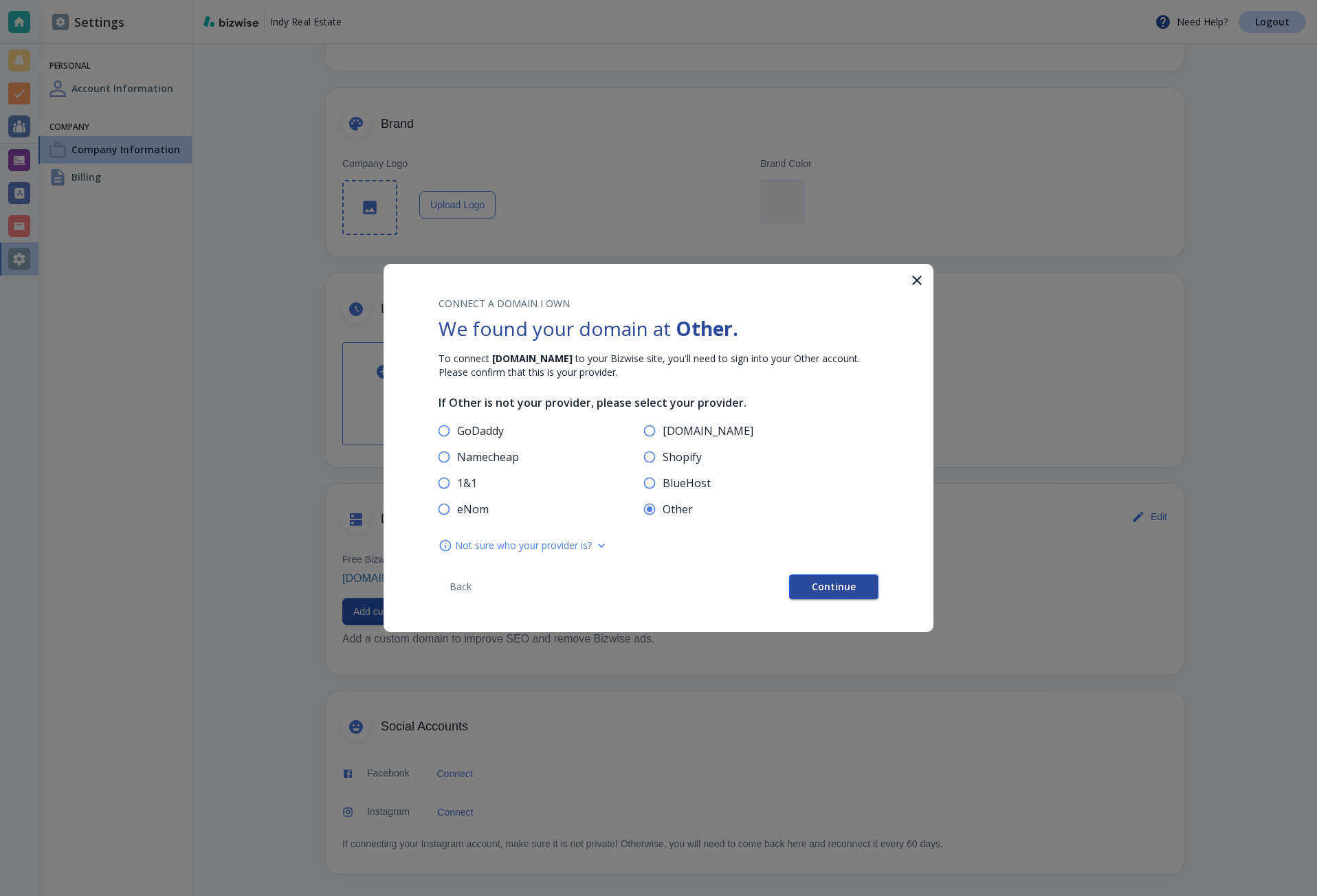
click at [808, 590] on button "Continue" at bounding box center [834, 587] width 89 height 25
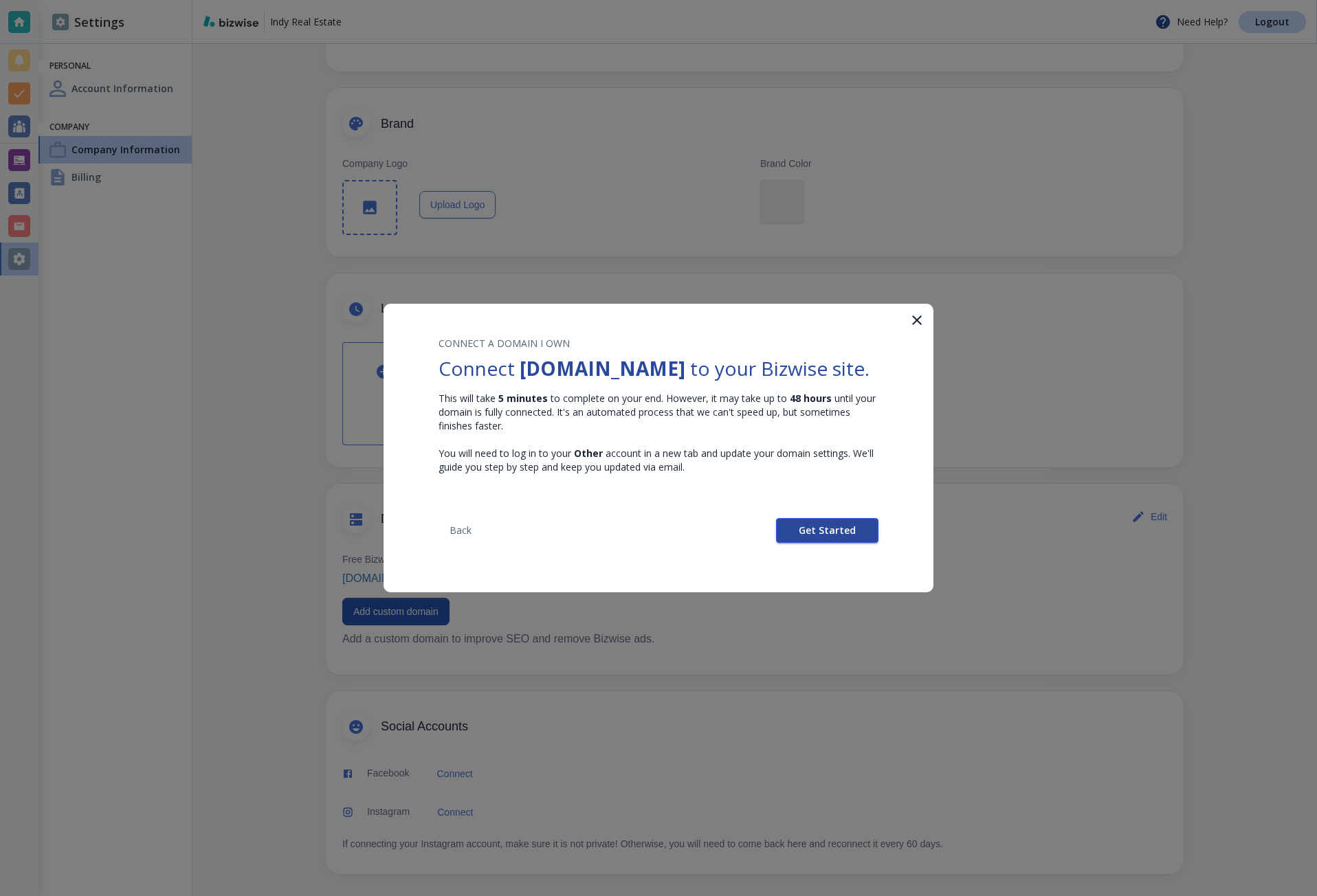
click at [795, 543] on button "Get Started" at bounding box center [827, 530] width 102 height 25
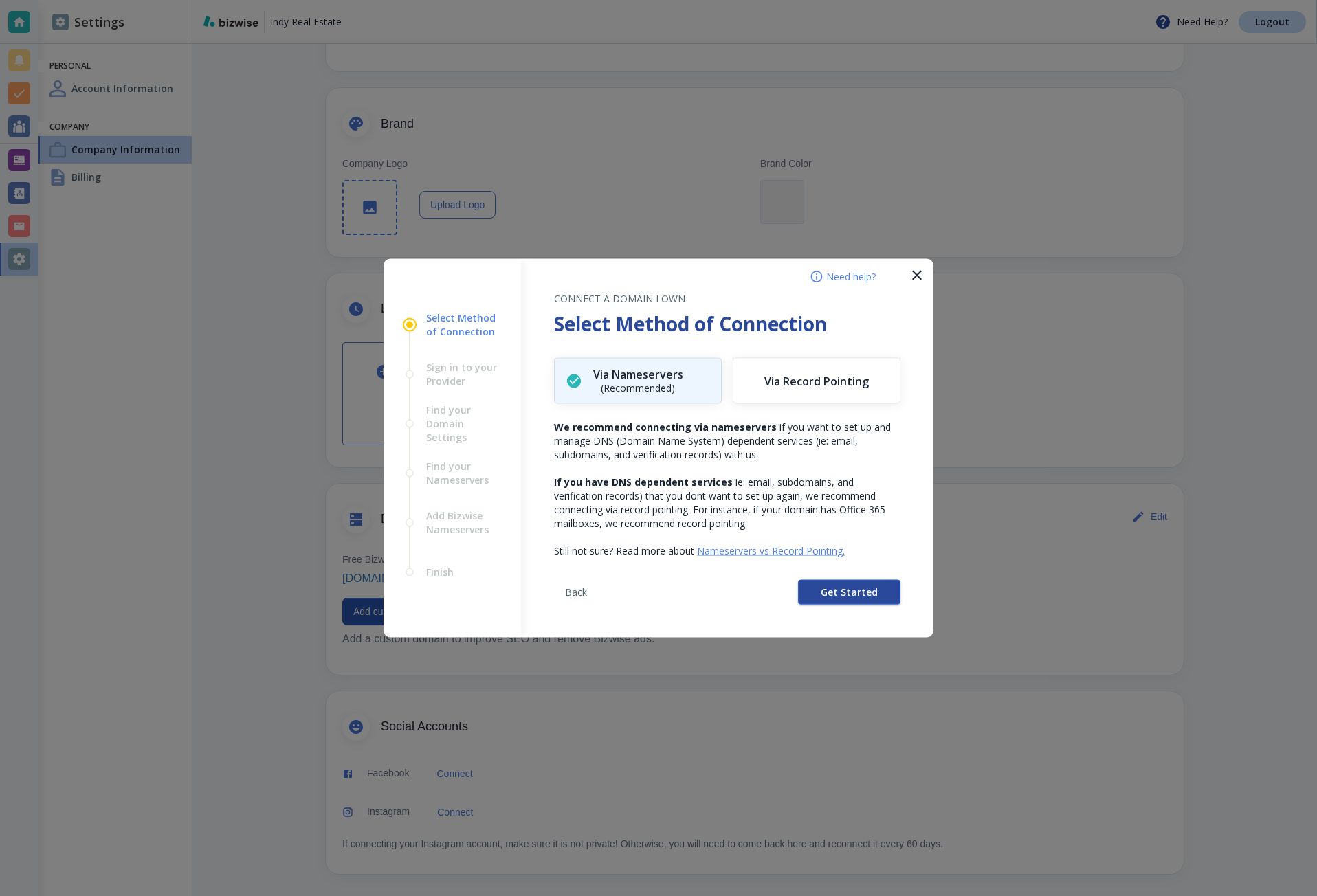
click at [807, 590] on button "Get Started" at bounding box center [849, 592] width 102 height 25
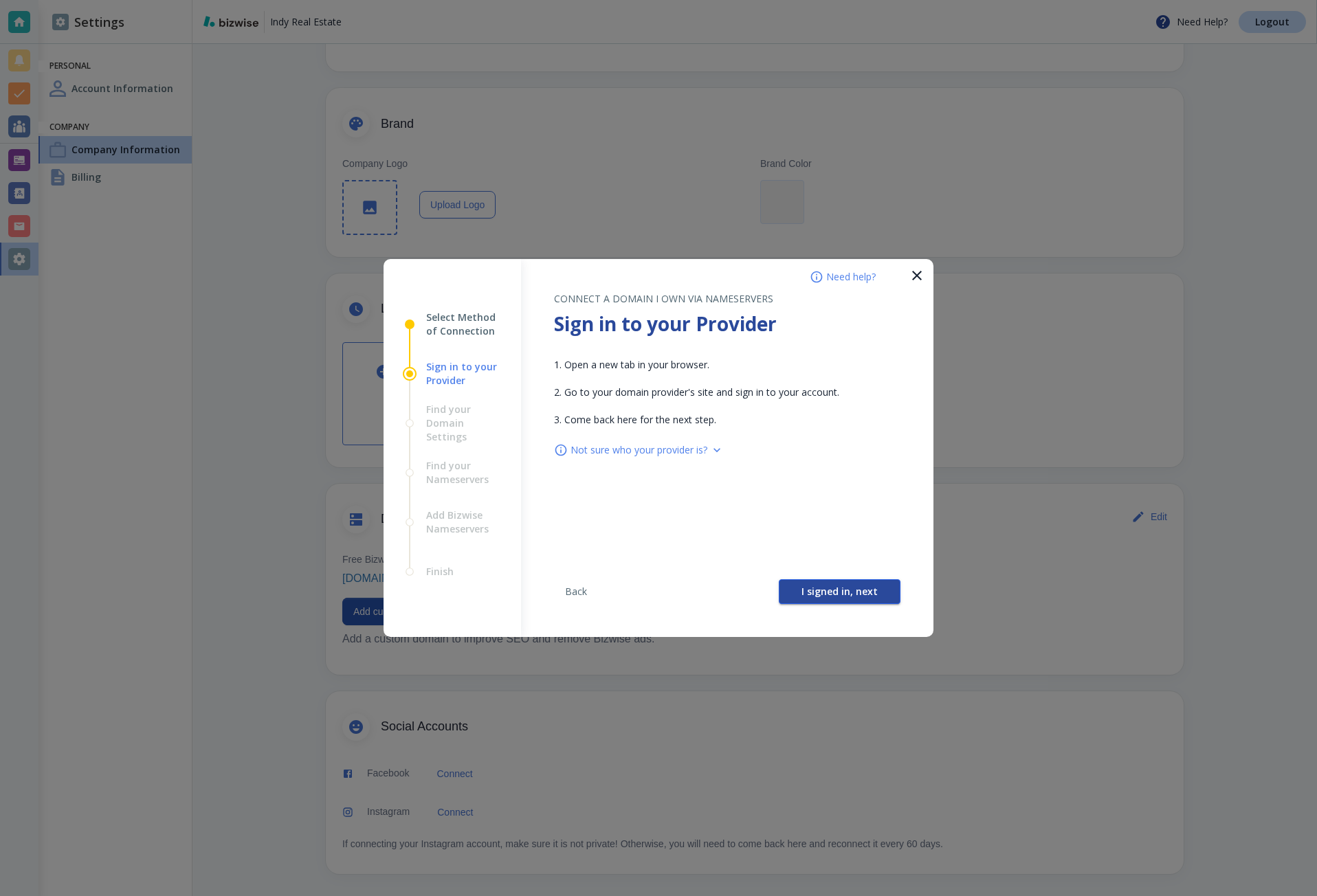
click at [799, 591] on button "I signed in, next" at bounding box center [839, 591] width 122 height 25
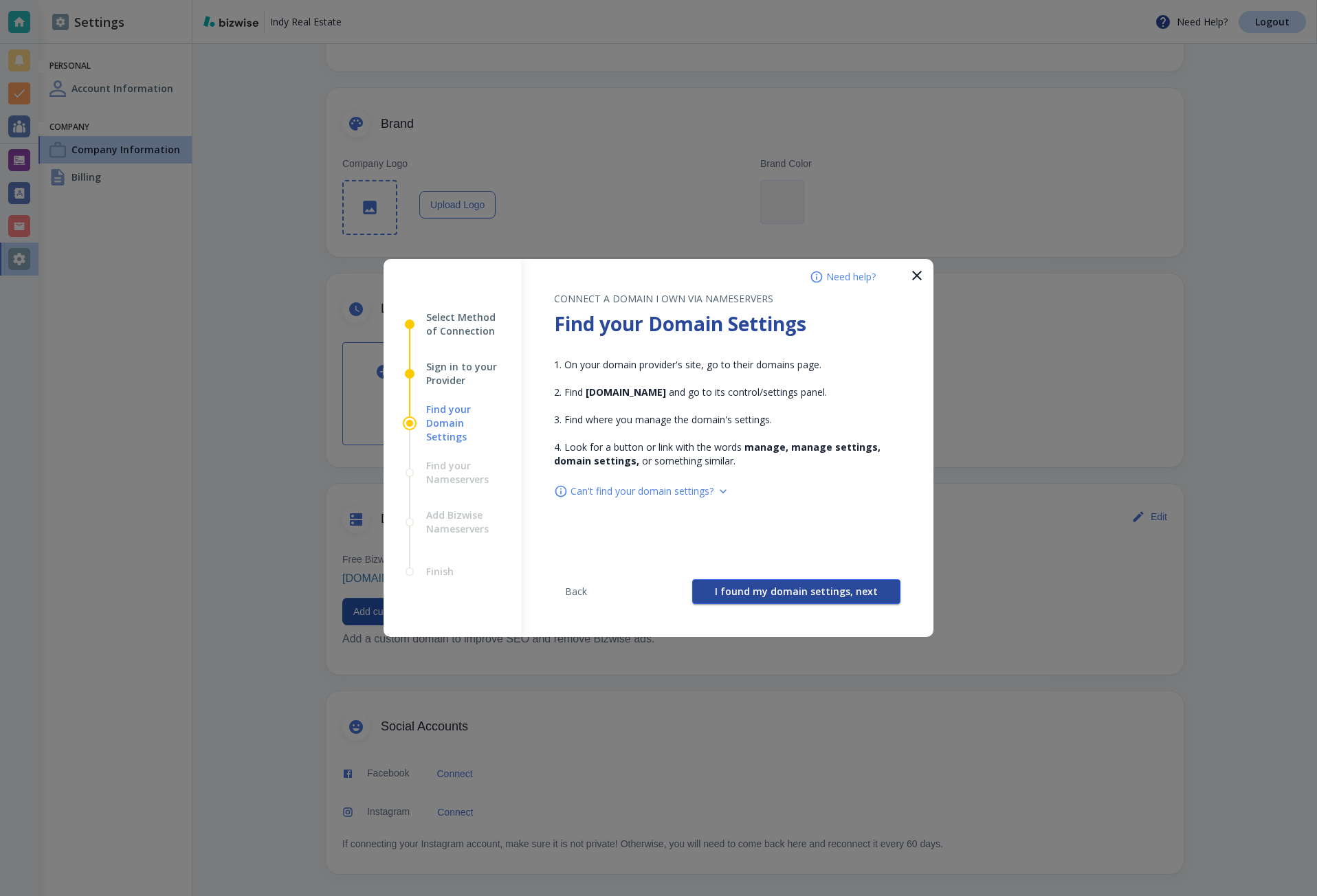
click at [788, 591] on span "I found my domain settings, next" at bounding box center [796, 592] width 163 height 10
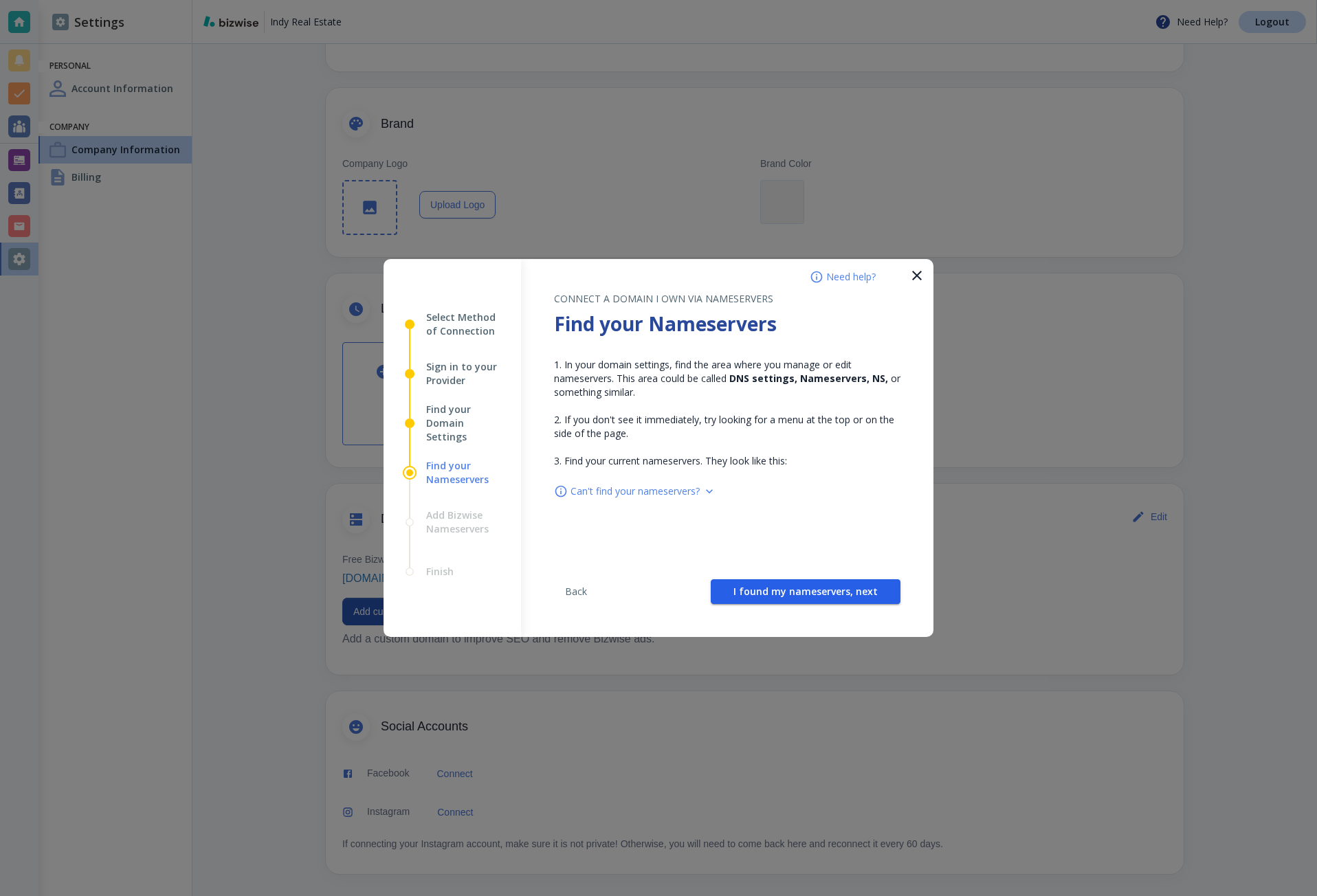
click at [788, 591] on span "I found my nameservers, next" at bounding box center [805, 592] width 144 height 10
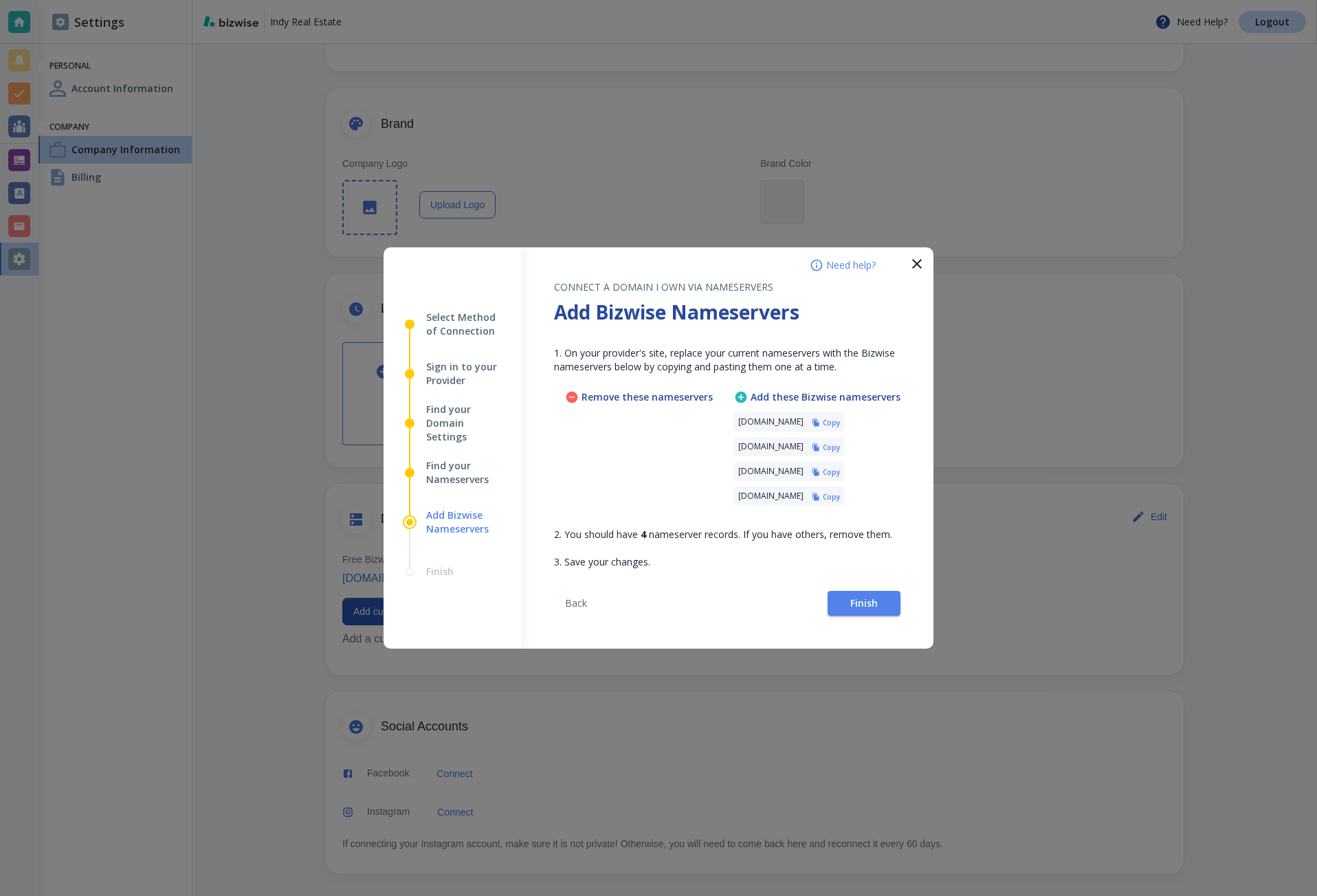
click at [840, 422] on h6 "Copy" at bounding box center [831, 422] width 17 height 10
